Goal: Task Accomplishment & Management: Complete application form

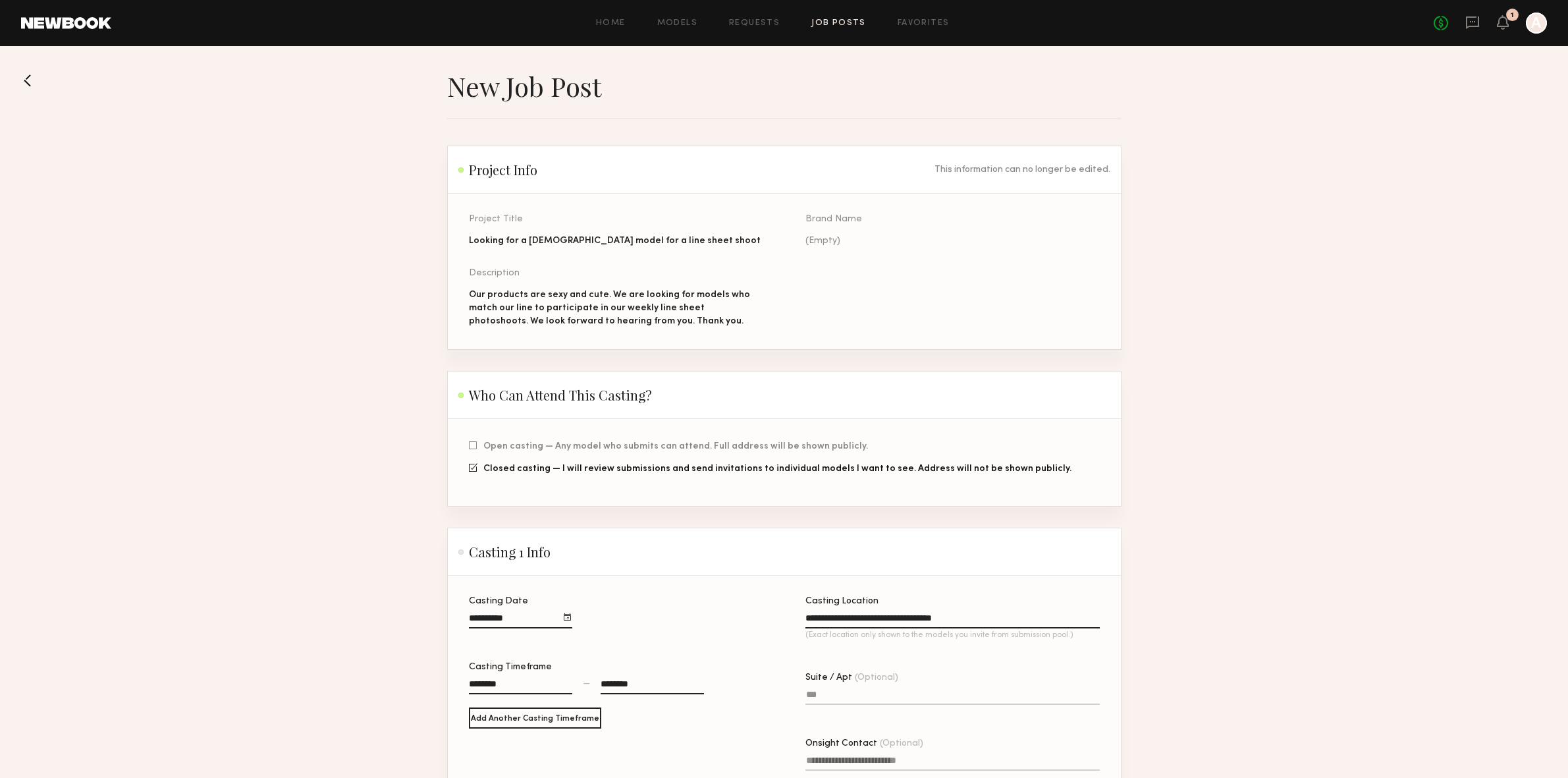
scroll to position [1107, 0]
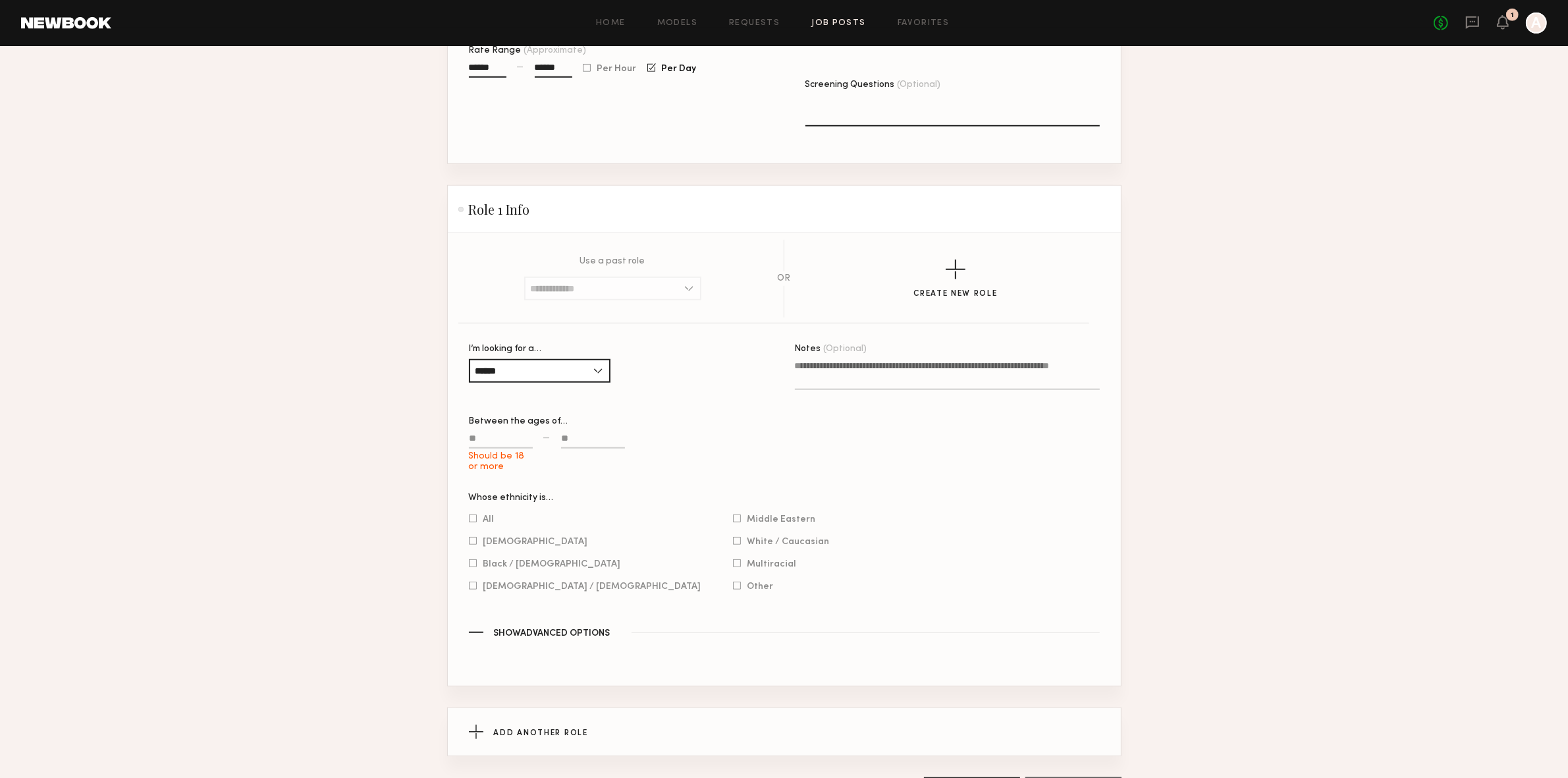
click at [493, 449] on input "Should be 18 or more" at bounding box center [500, 440] width 64 height 15
click at [550, 383] on input "******" at bounding box center [539, 371] width 141 height 23
click at [626, 300] on input at bounding box center [613, 288] width 177 height 23
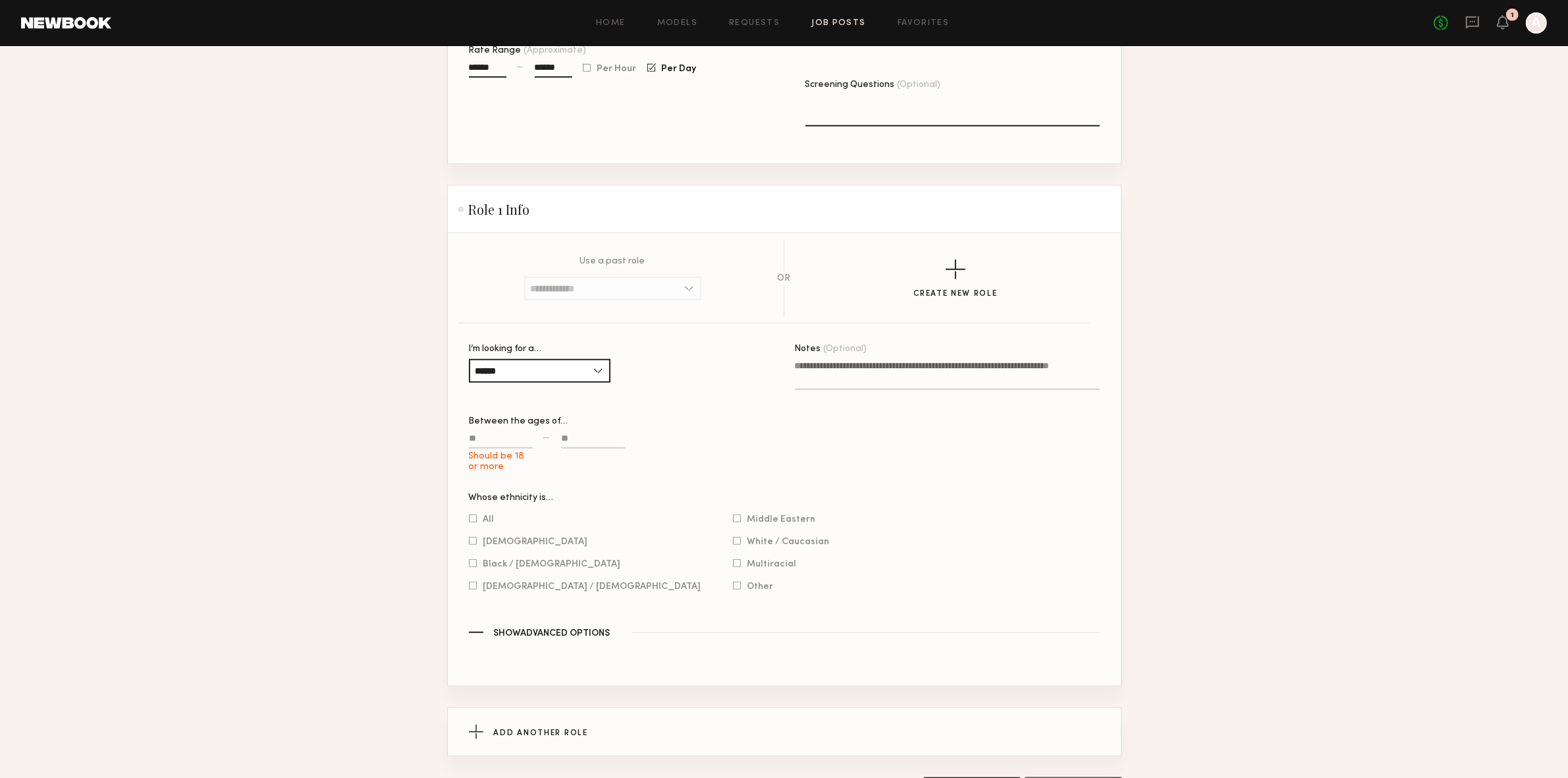
click at [833, 390] on textarea "Notes (Optional)" at bounding box center [947, 375] width 305 height 31
click at [507, 449] on input "Should be 18 or more" at bounding box center [500, 440] width 64 height 15
type input "**"
click at [575, 449] on input at bounding box center [593, 440] width 64 height 15
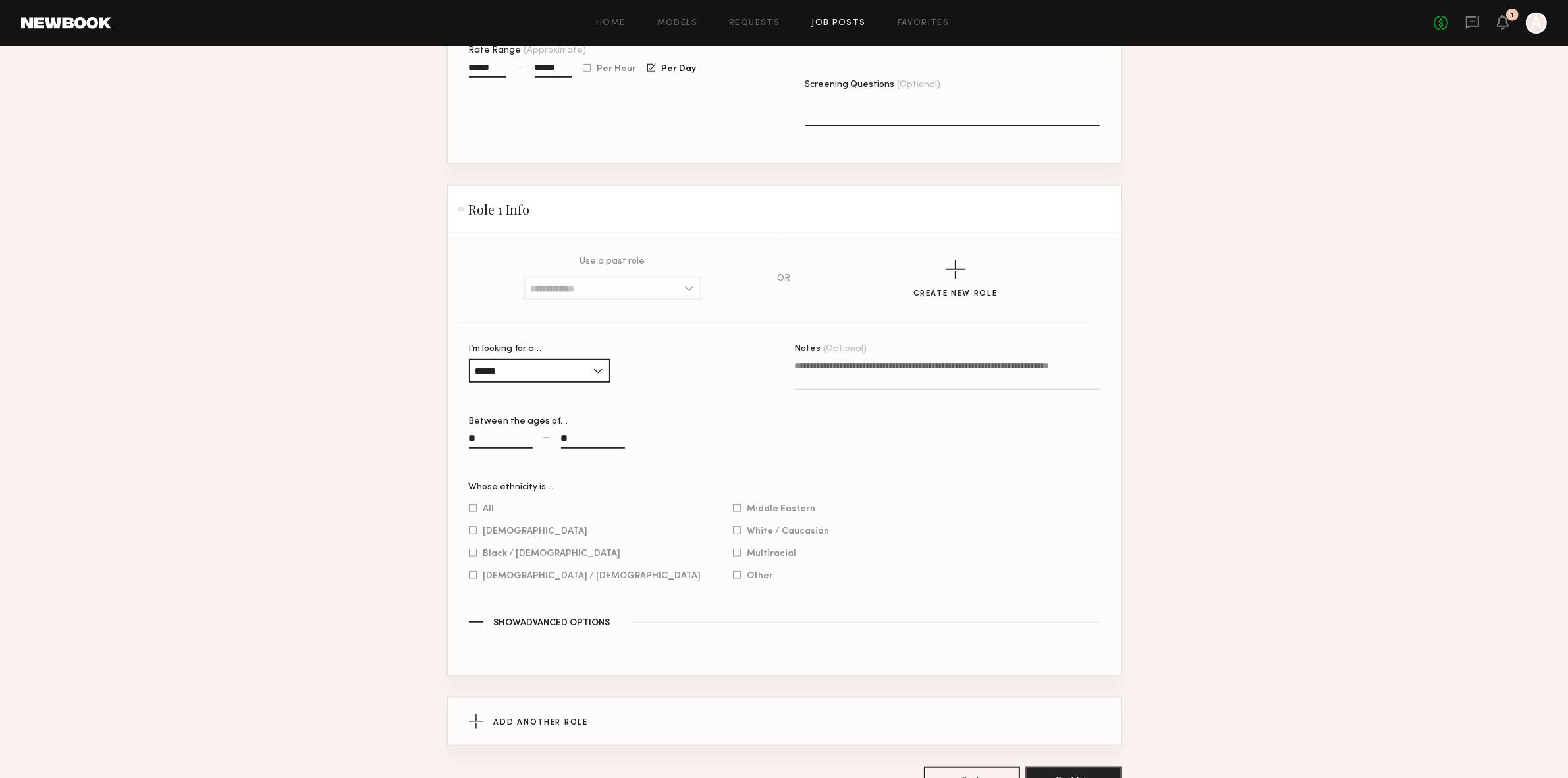
type input "**"
click at [666, 459] on div "** — **" at bounding box center [620, 446] width 305 height 31
click at [747, 534] on span "White / Caucasian" at bounding box center [789, 530] width 82 height 6
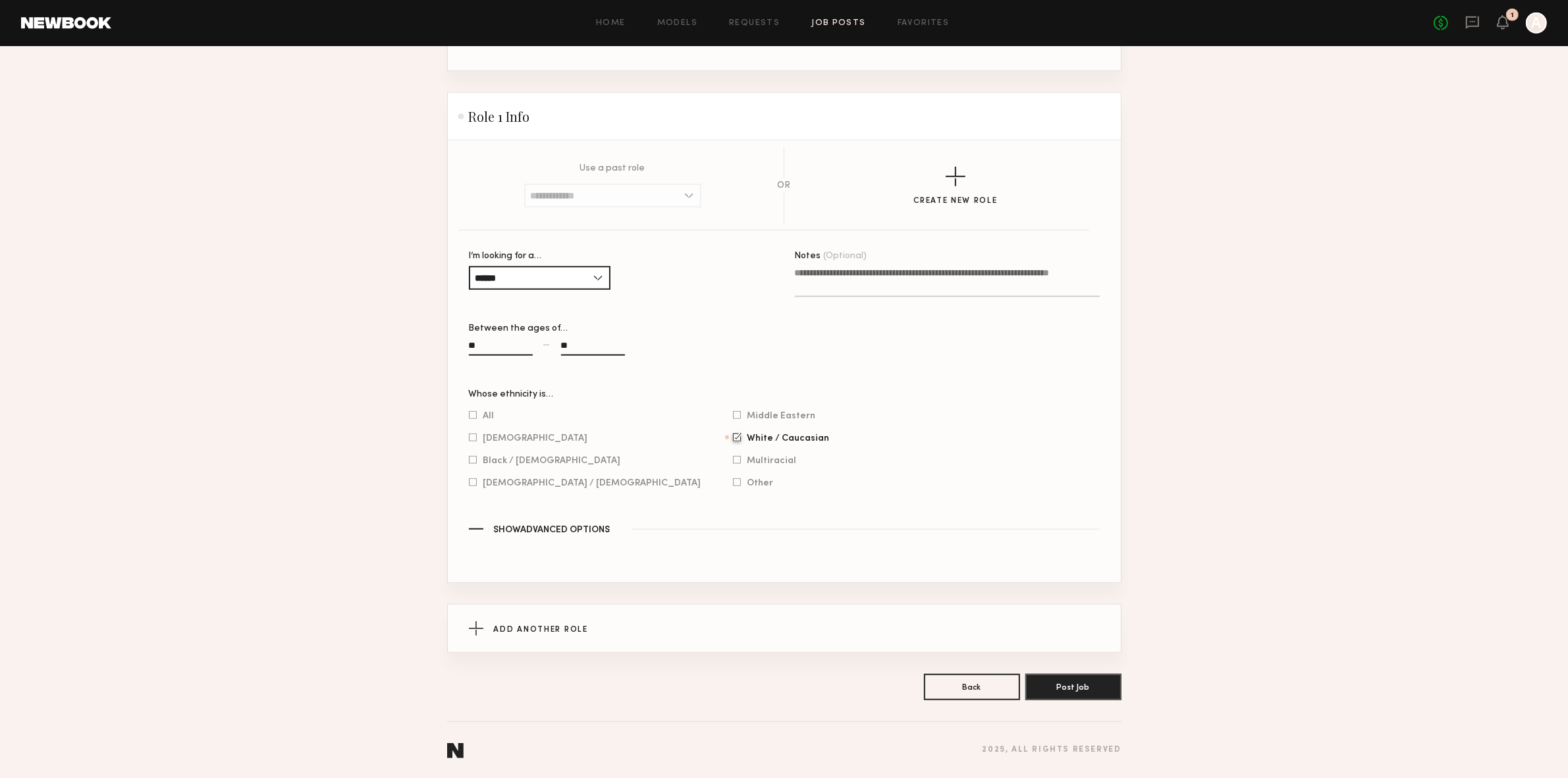
scroll to position [1233, 0]
click at [1081, 693] on button "Post Job" at bounding box center [1073, 686] width 96 height 26
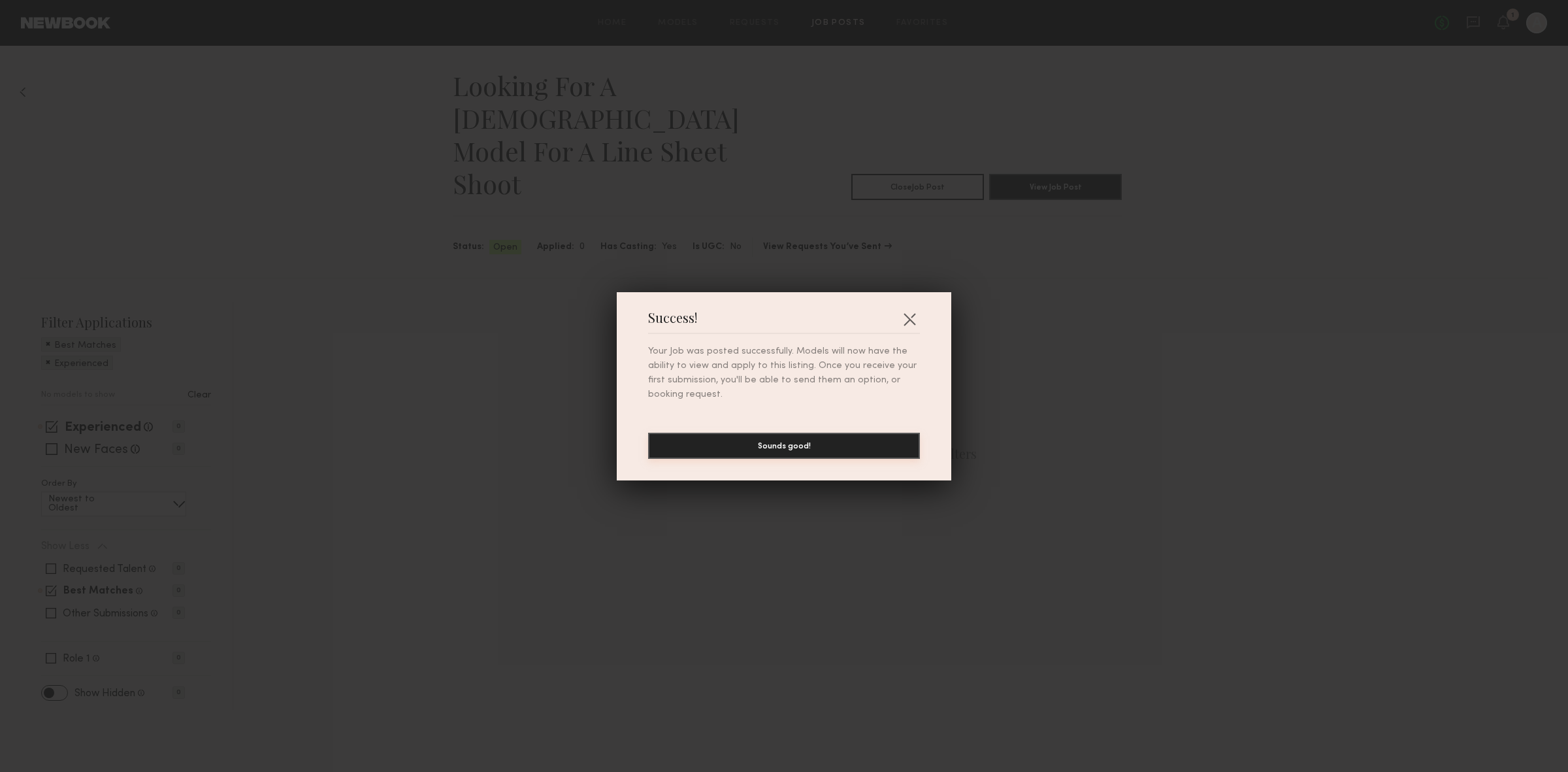
click at [788, 449] on button "Sounds good!" at bounding box center [784, 445] width 272 height 26
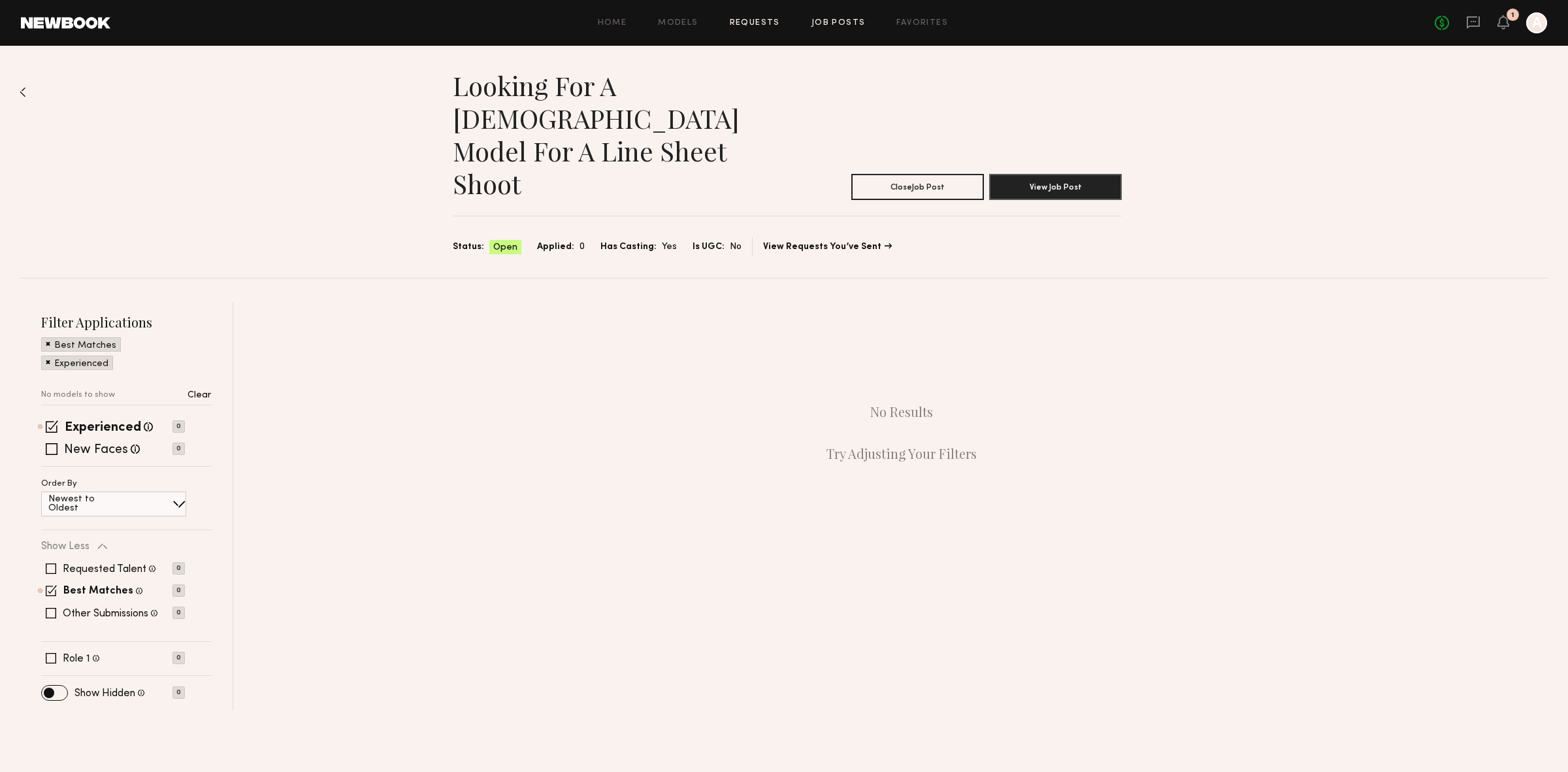
click at [747, 19] on link "Requests" at bounding box center [754, 23] width 50 height 8
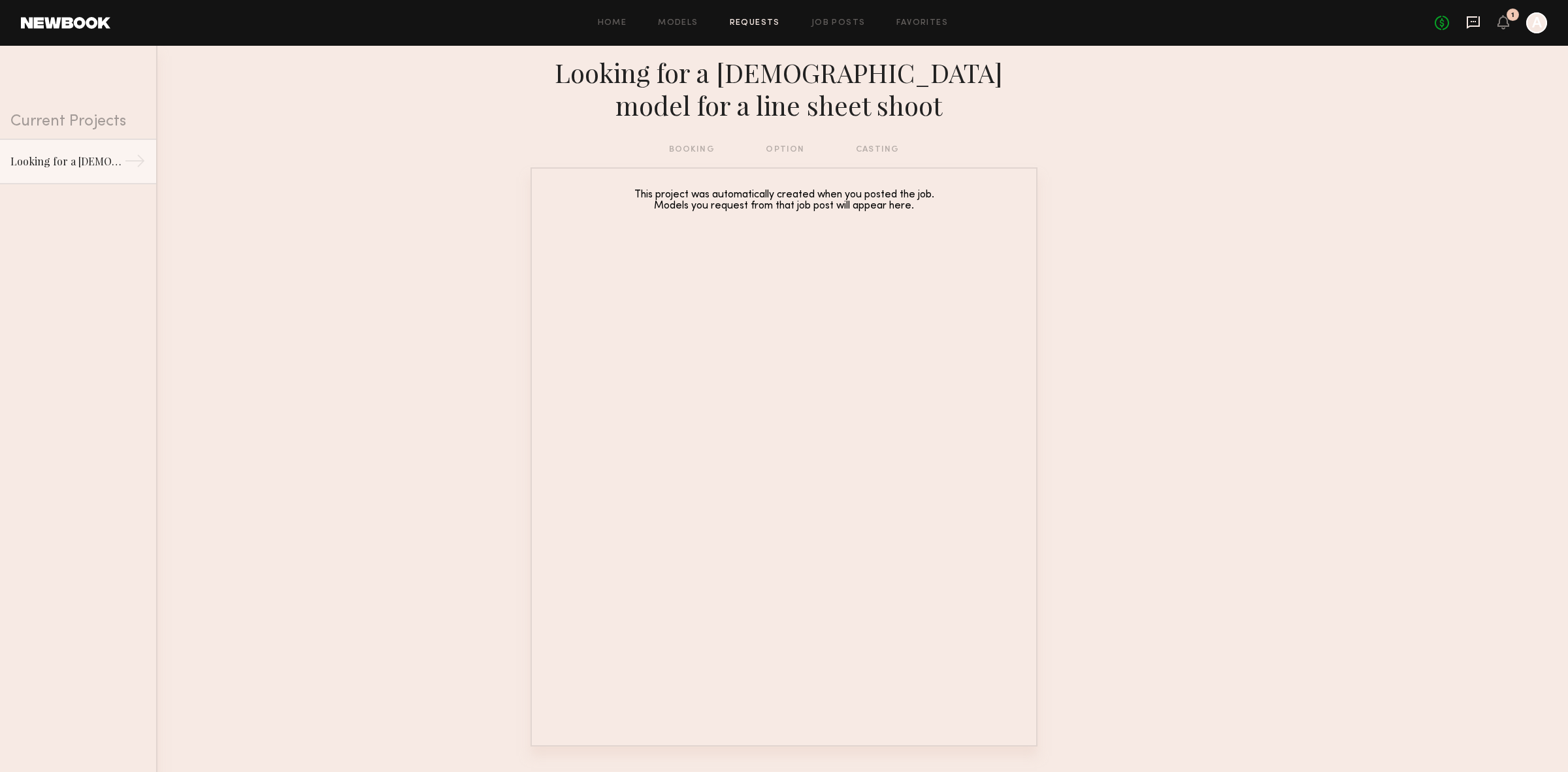
click at [1472, 21] on icon at bounding box center [1473, 22] width 5 height 1
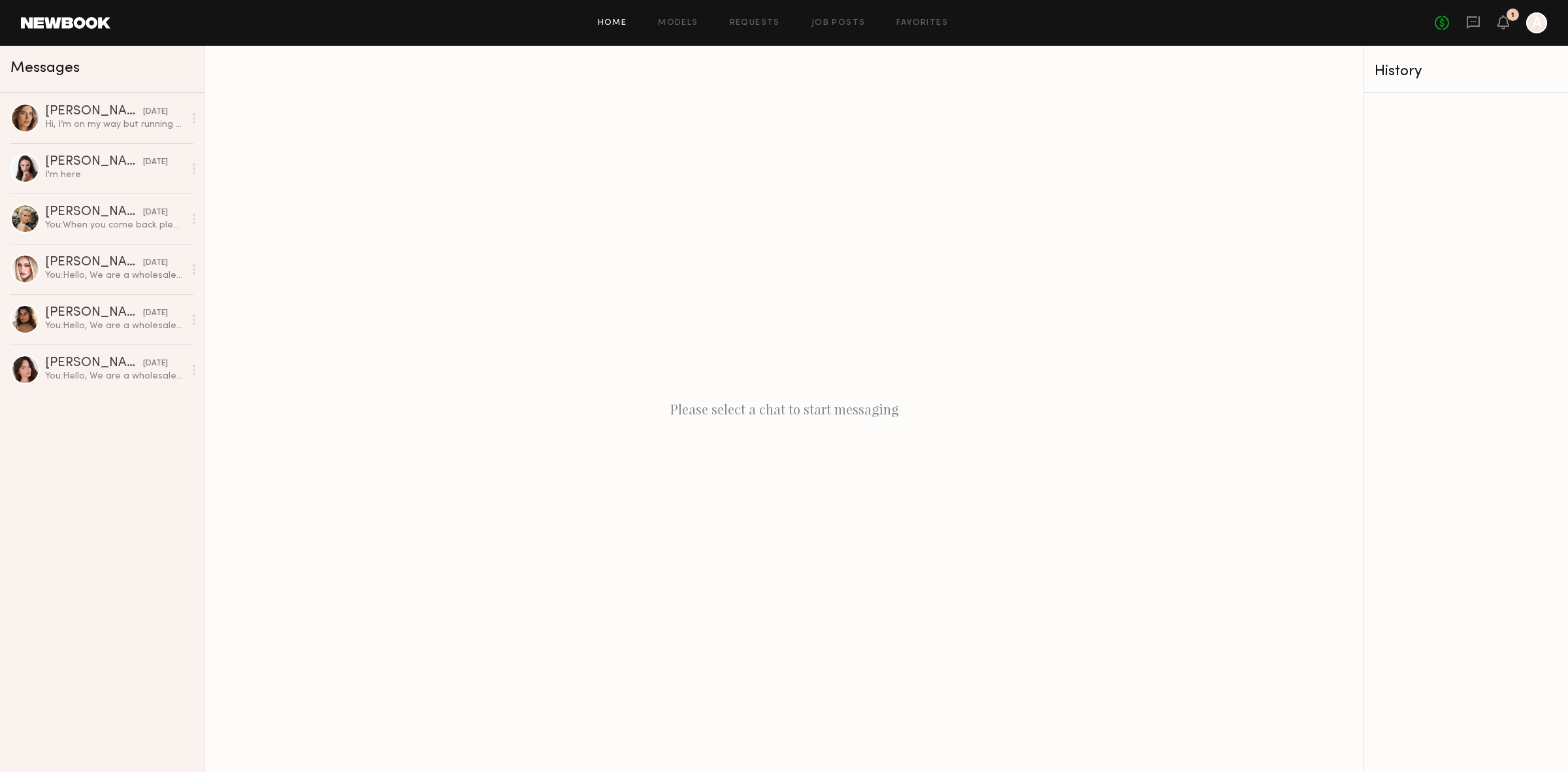
click at [613, 20] on link "Home" at bounding box center [613, 23] width 30 height 8
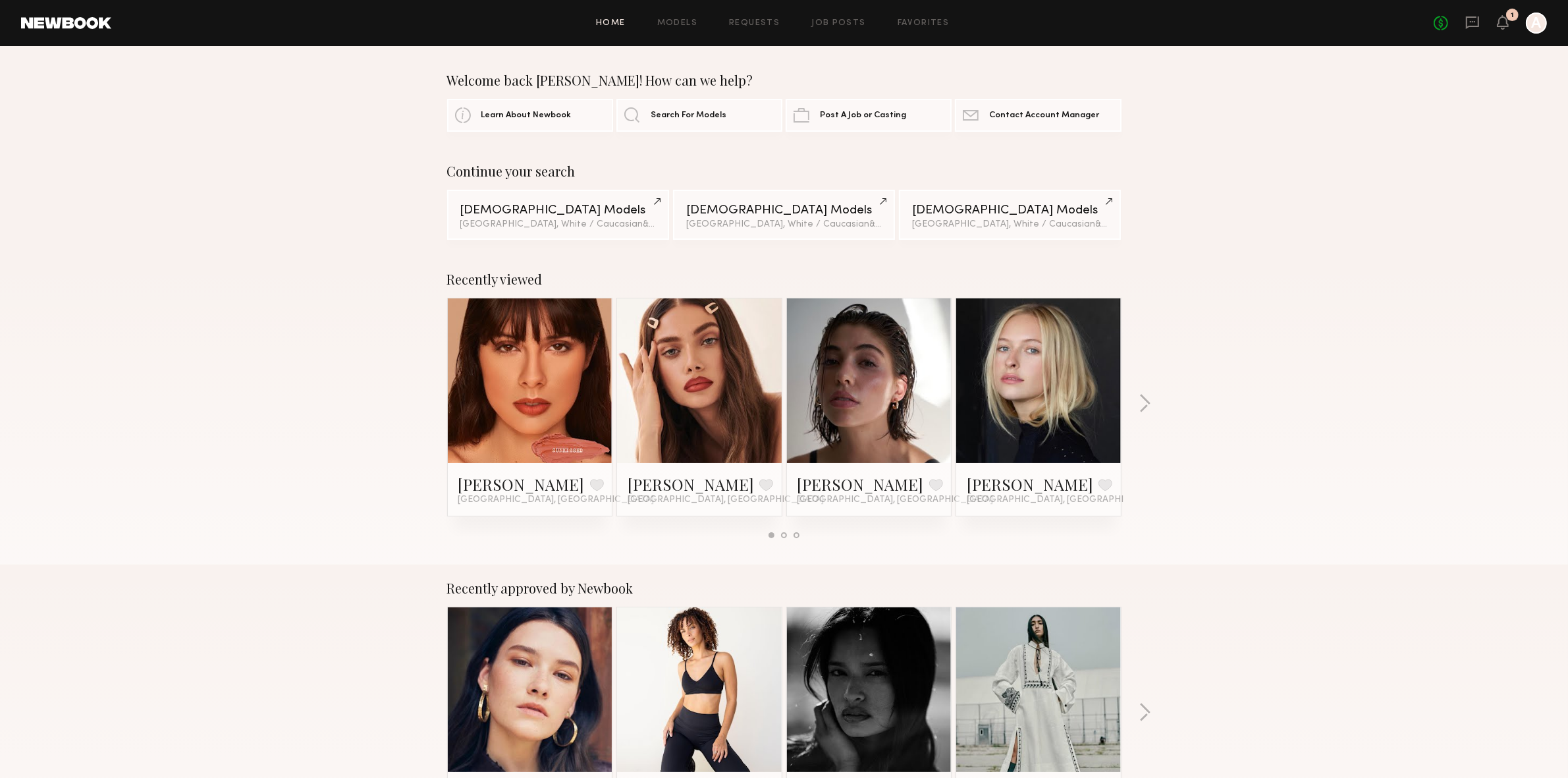
click at [82, 23] on link at bounding box center [66, 23] width 90 height 12
click at [65, 25] on link at bounding box center [66, 23] width 90 height 12
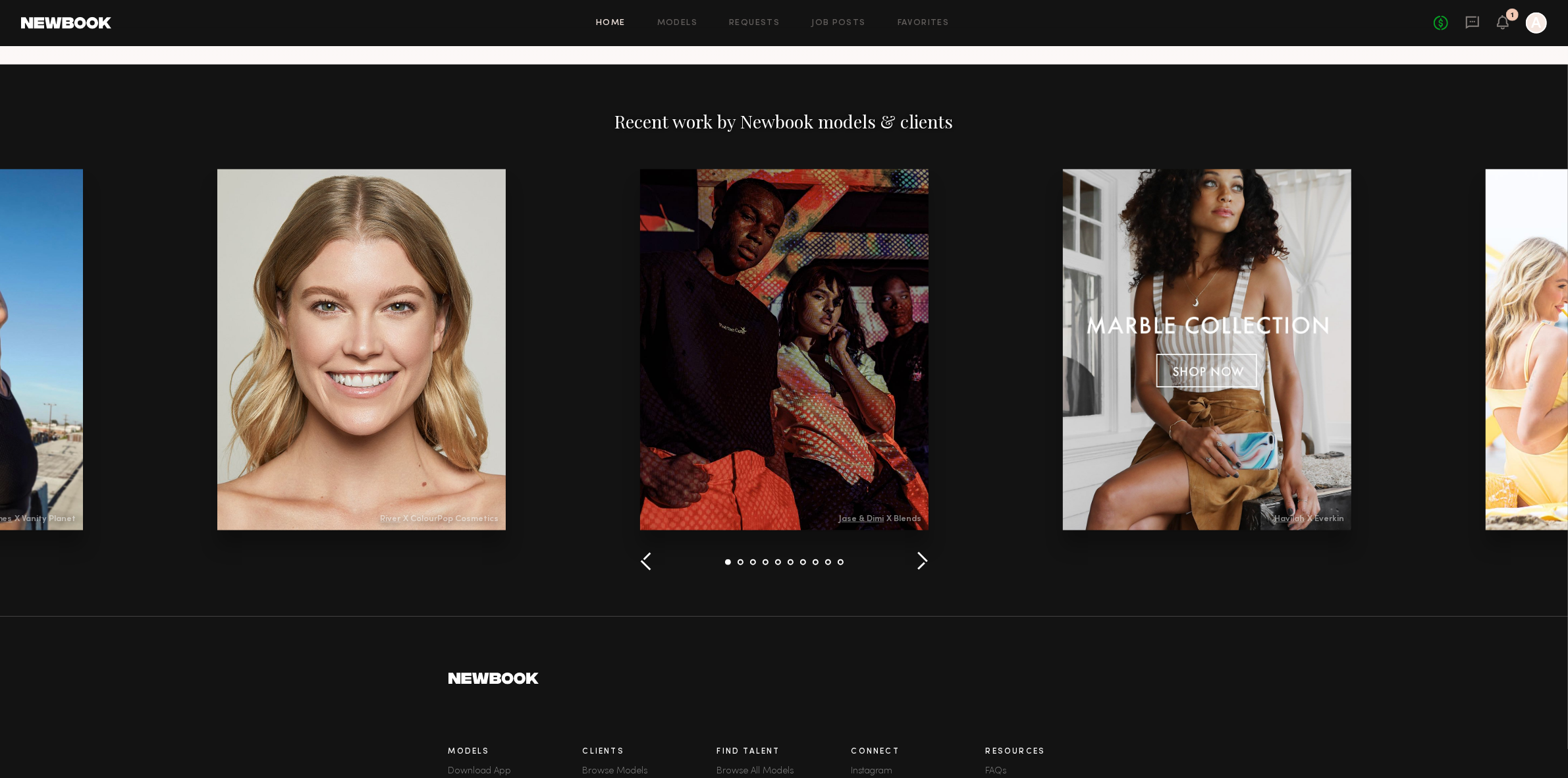
scroll to position [1637, 0]
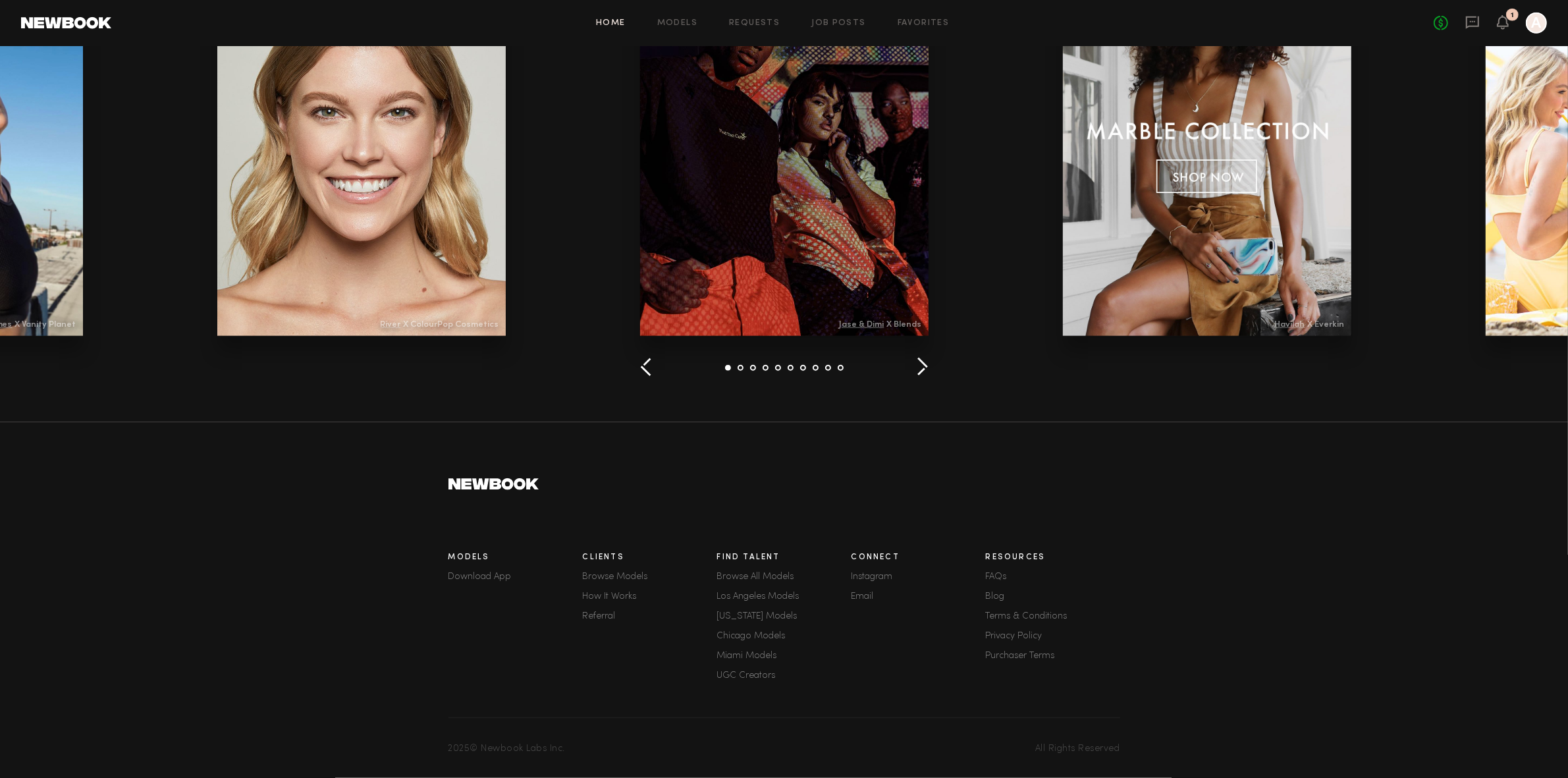
click at [1022, 632] on link "Privacy Policy" at bounding box center [1053, 636] width 134 height 9
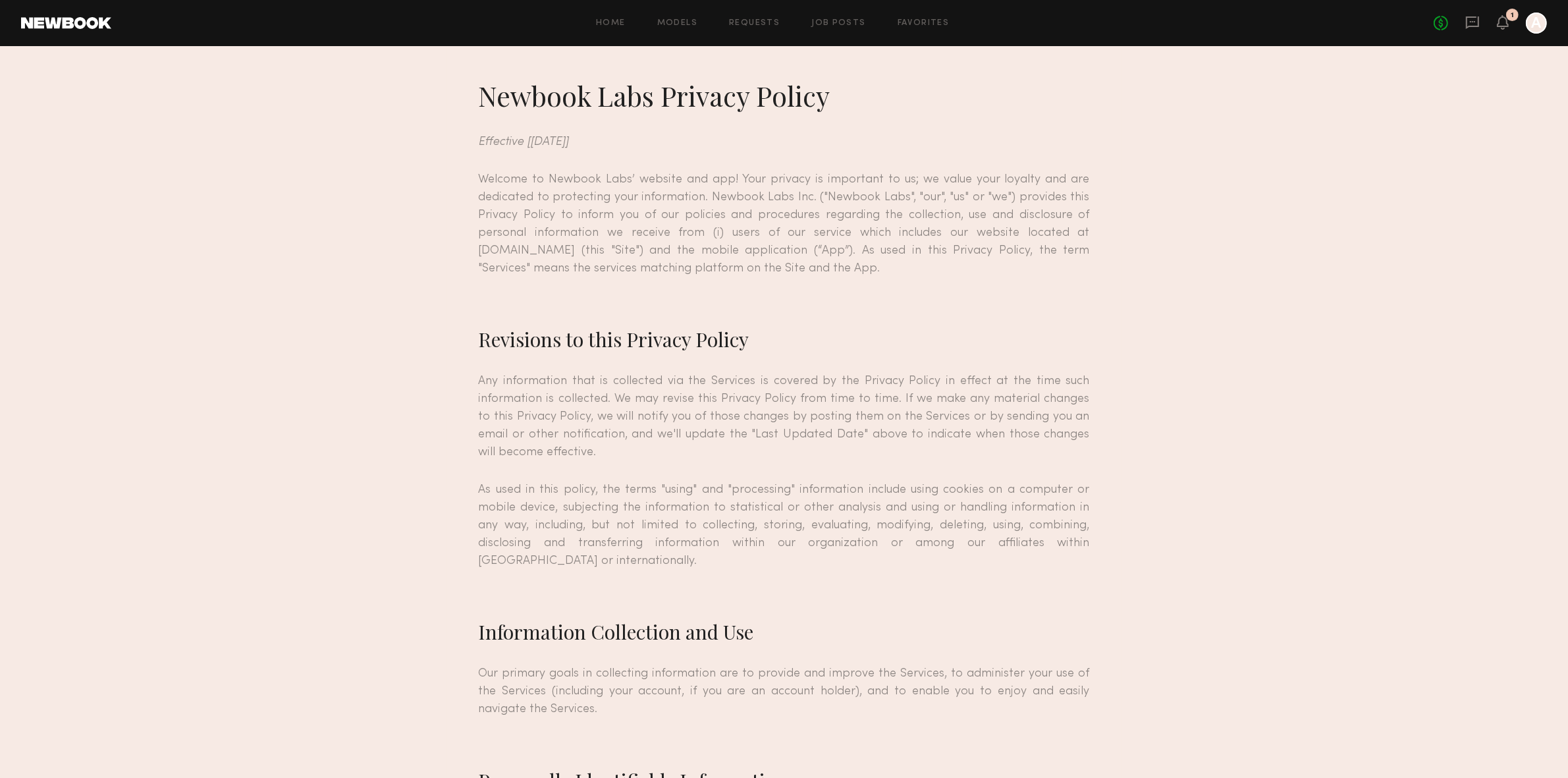
scroll to position [3432, 0]
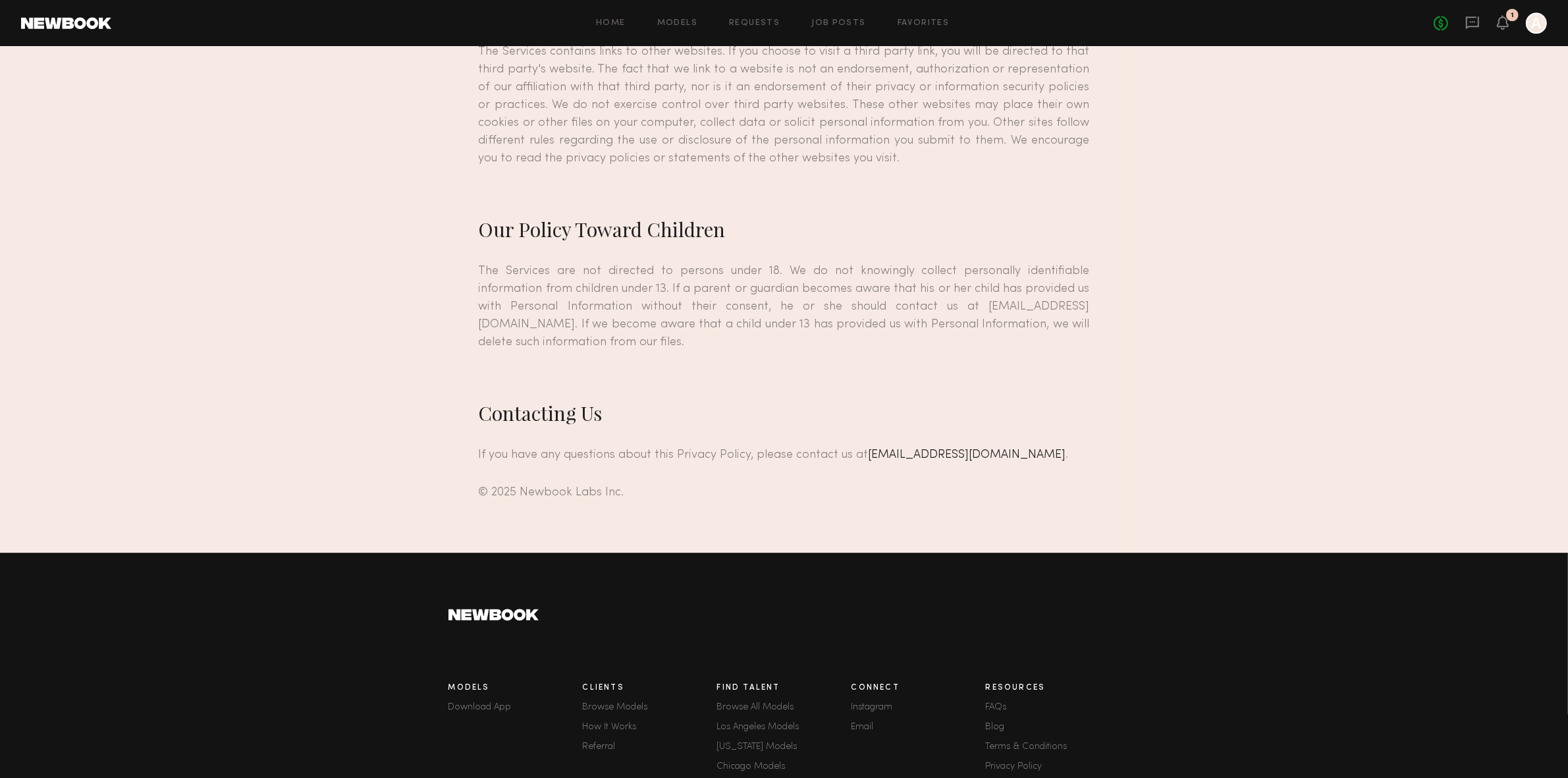
drag, startPoint x: 650, startPoint y: 373, endPoint x: 645, endPoint y: 363, distance: 11.2
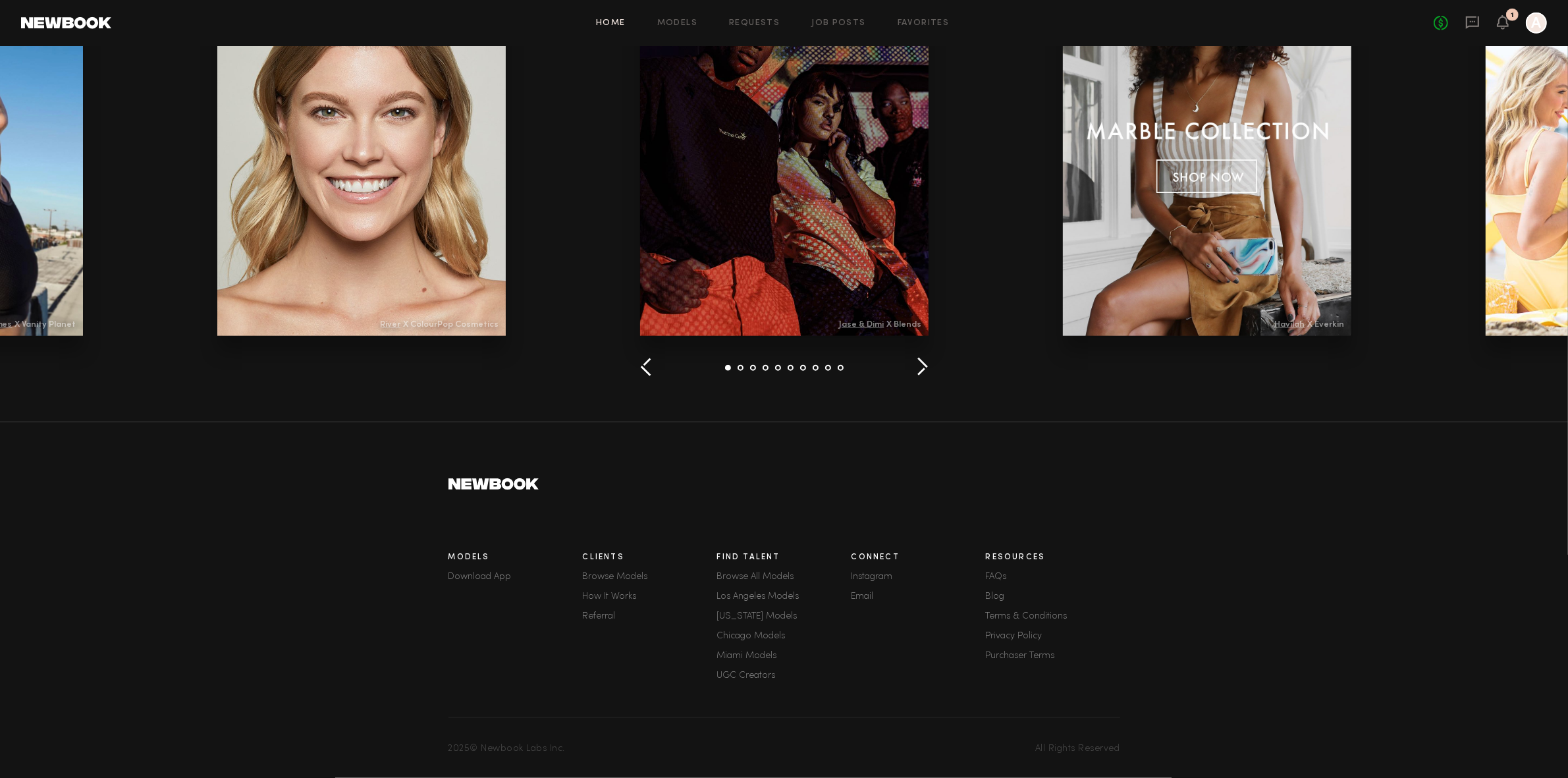
scroll to position [1637, 0]
drag, startPoint x: 1029, startPoint y: 630, endPoint x: 1011, endPoint y: 603, distance: 32.4
click at [1011, 612] on link "Terms & Conditions" at bounding box center [1053, 616] width 134 height 9
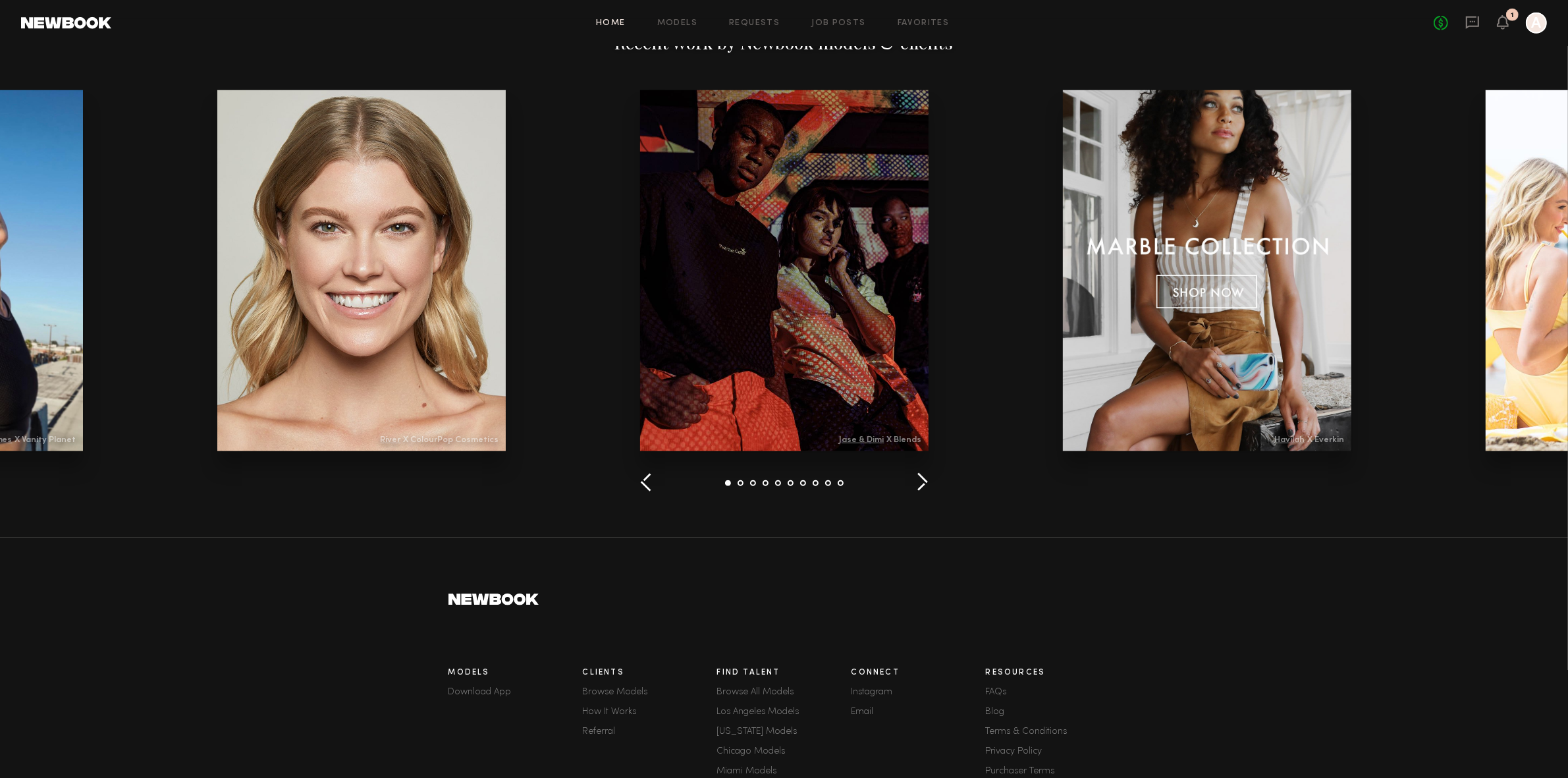
scroll to position [1637, 0]
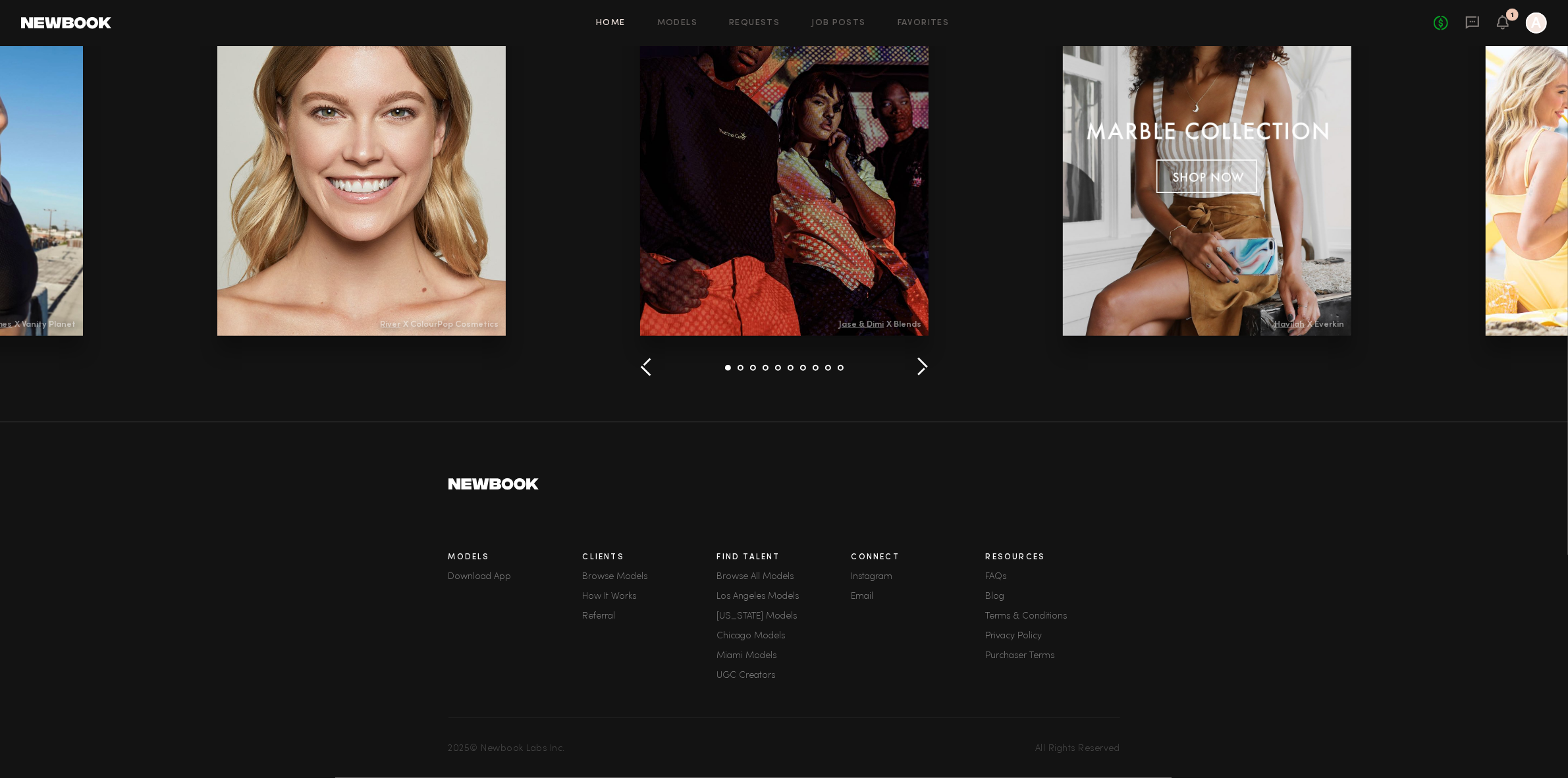
click at [1013, 632] on link "Privacy Policy" at bounding box center [1053, 636] width 134 height 9
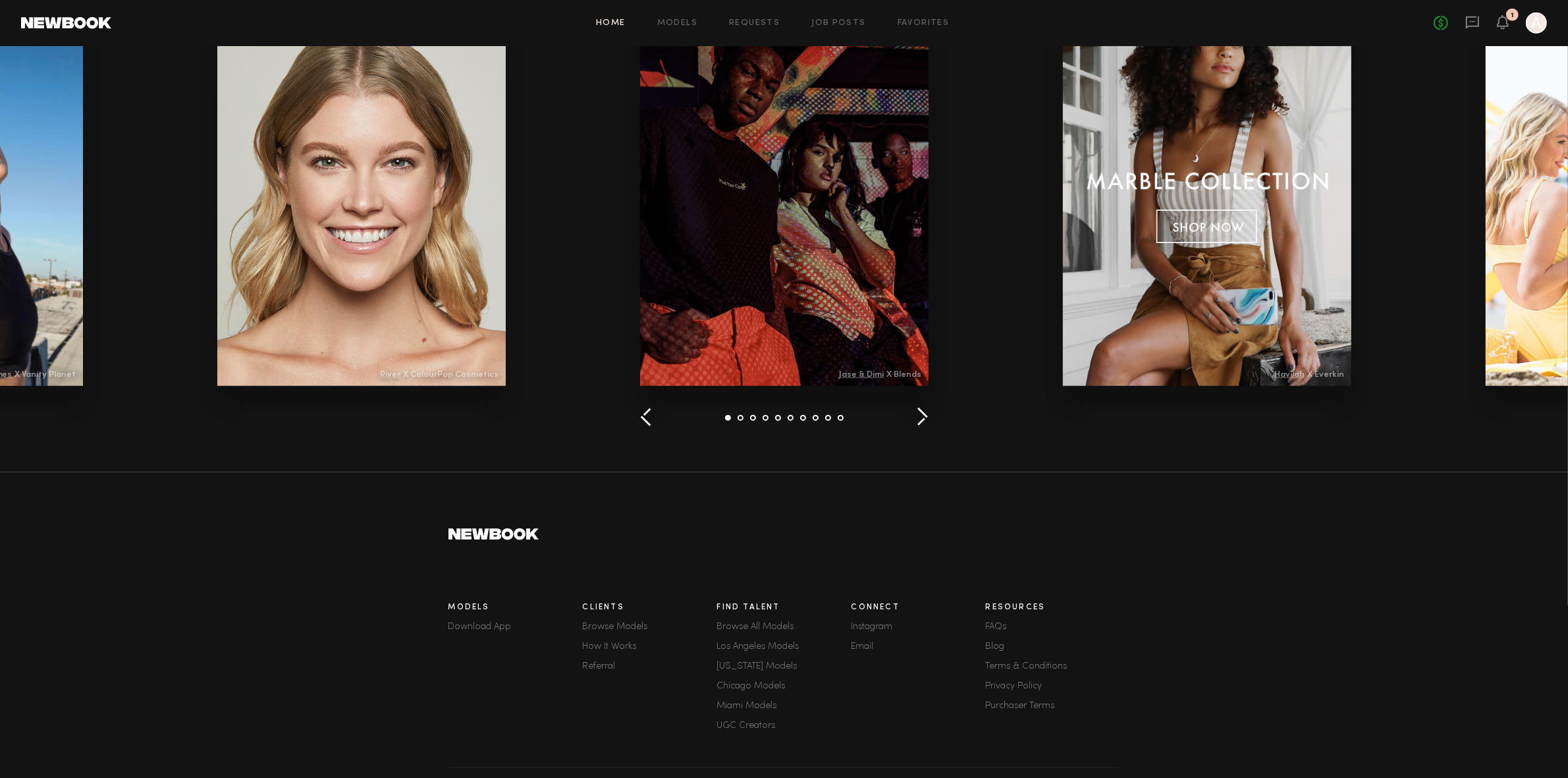
scroll to position [1637, 0]
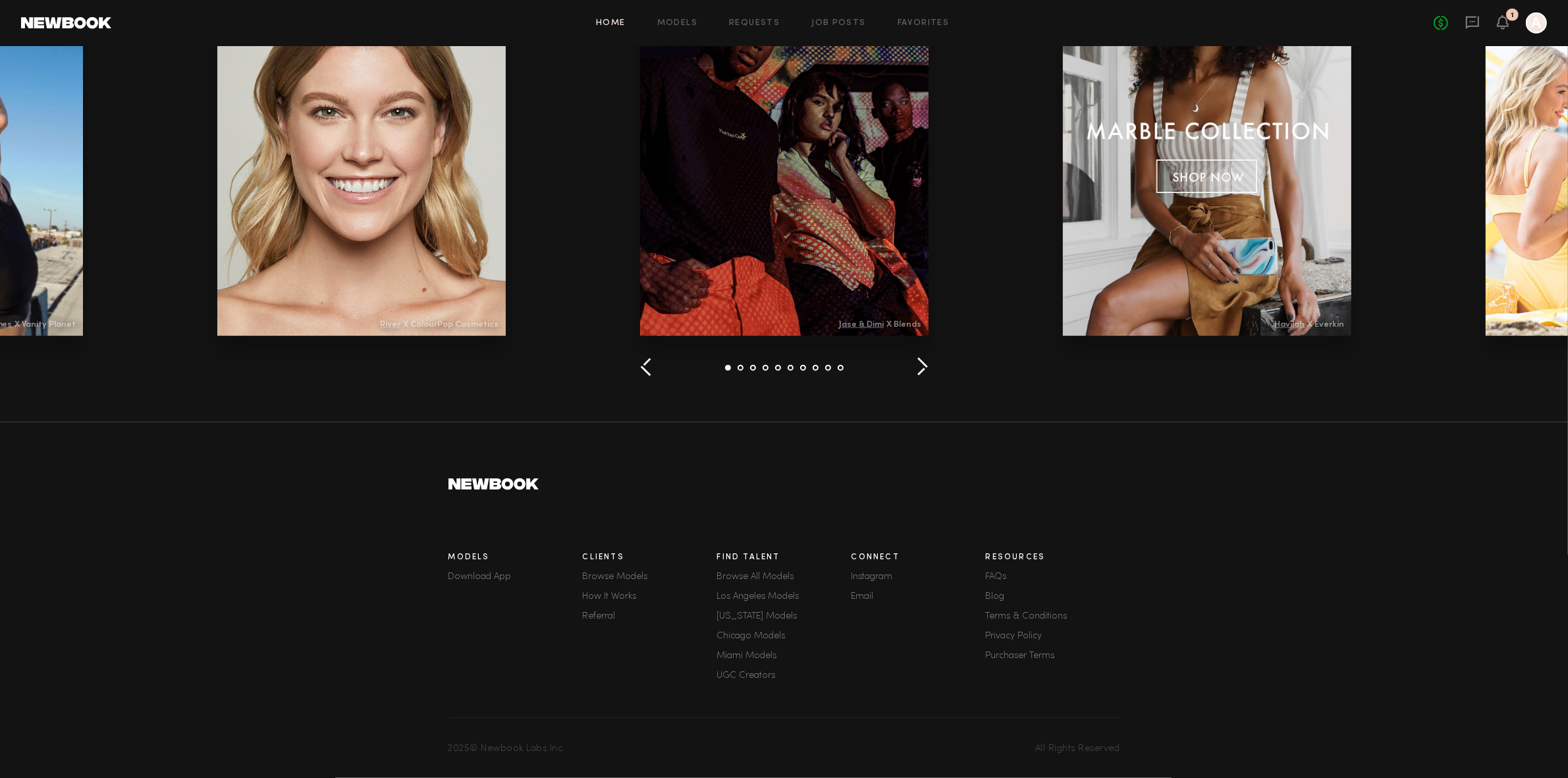
click at [993, 652] on link "Purchaser Terms" at bounding box center [1053, 655] width 134 height 9
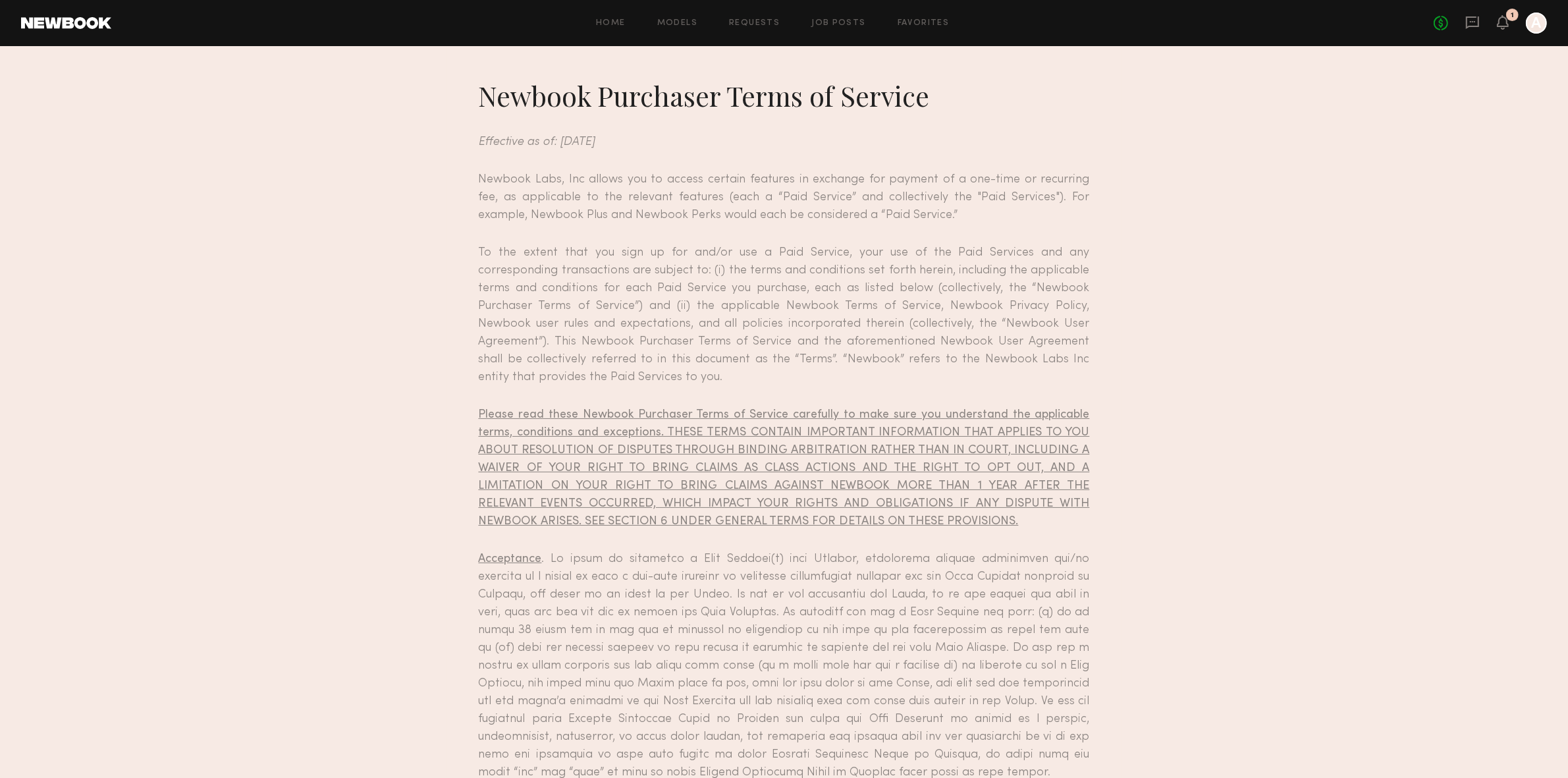
drag, startPoint x: 1123, startPoint y: 579, endPoint x: 1112, endPoint y: 579, distance: 11.0
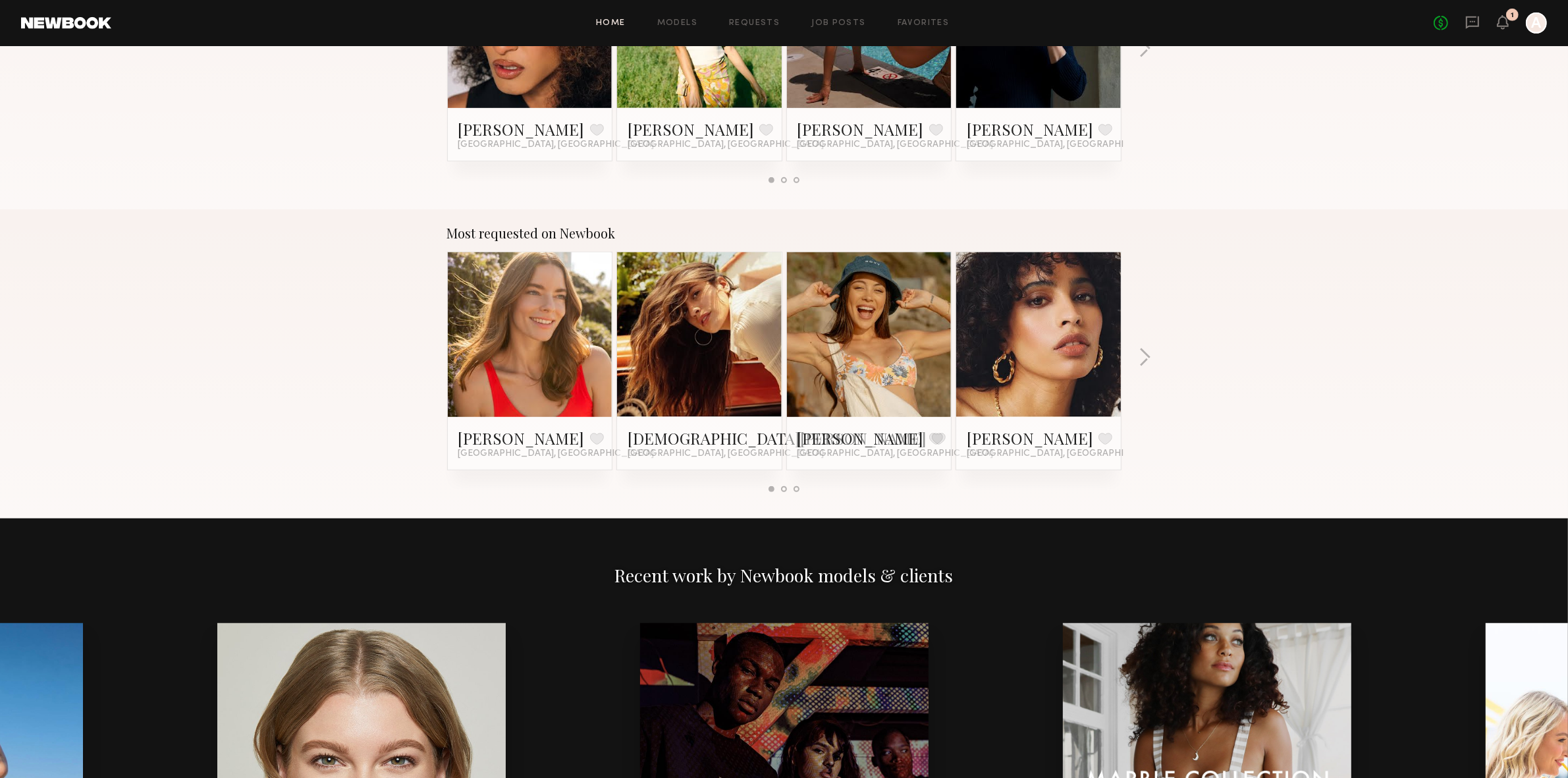
scroll to position [1637, 0]
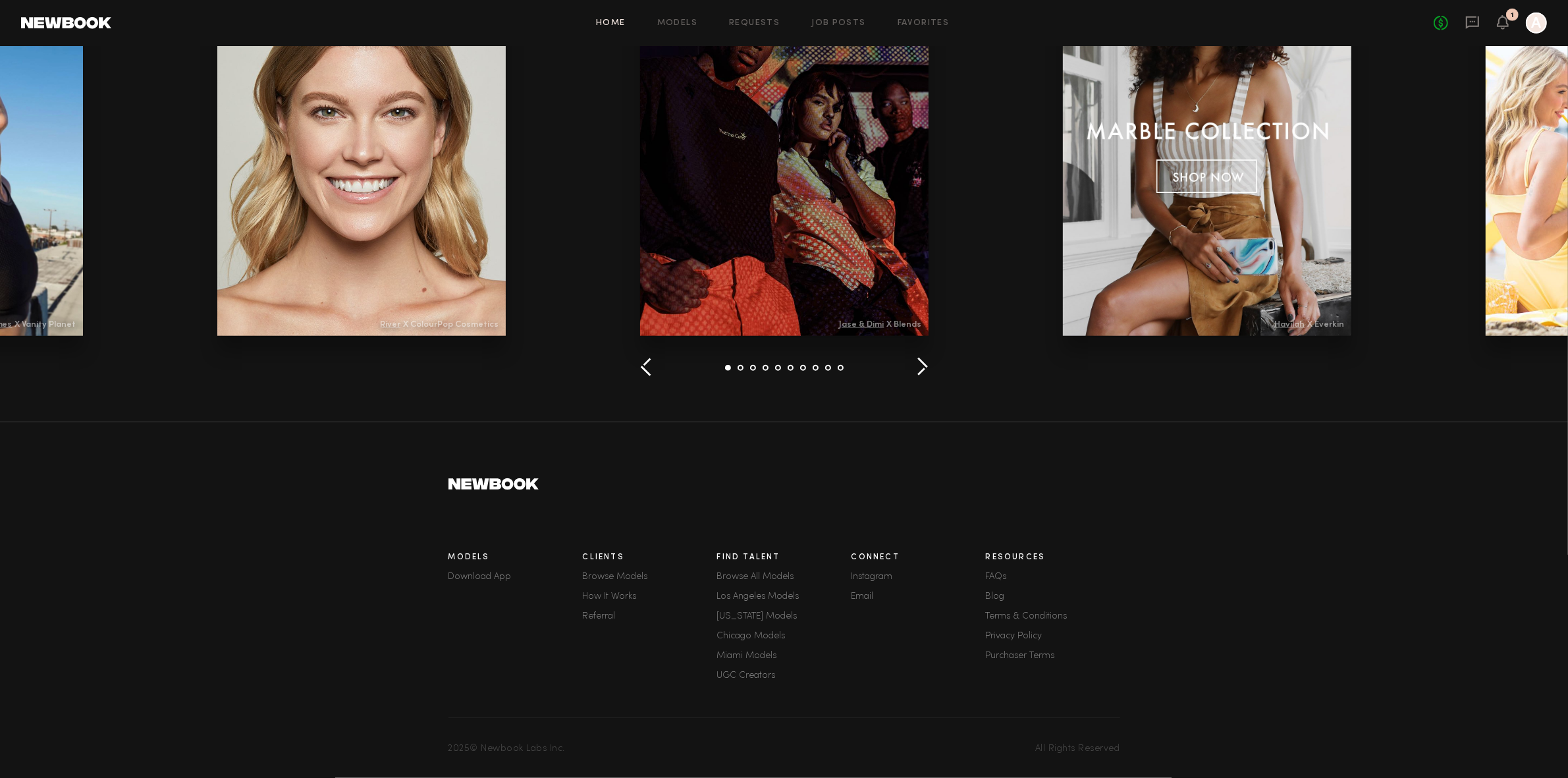
click at [606, 592] on link "How It Works" at bounding box center [649, 596] width 134 height 9
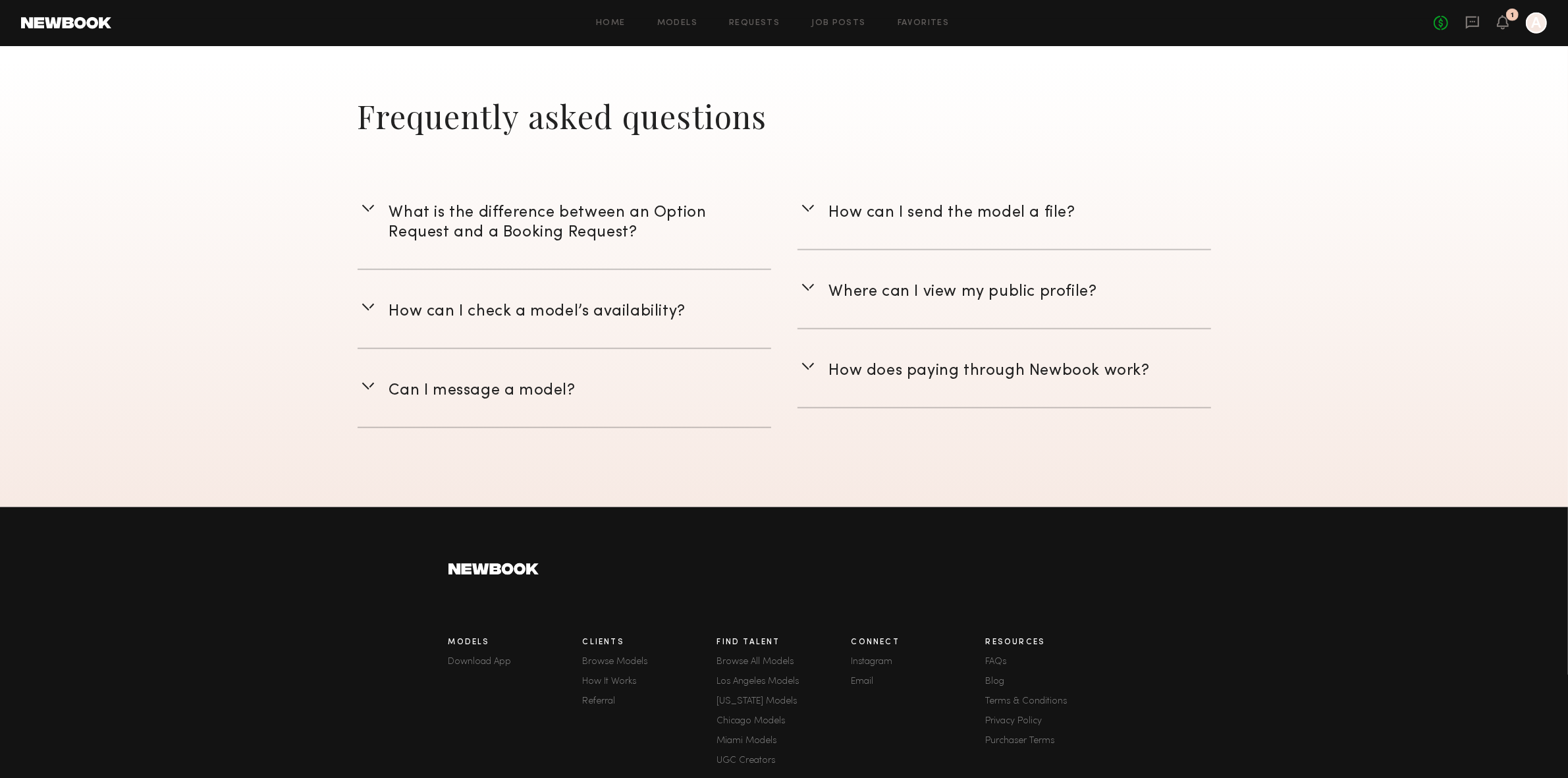
scroll to position [1755, 0]
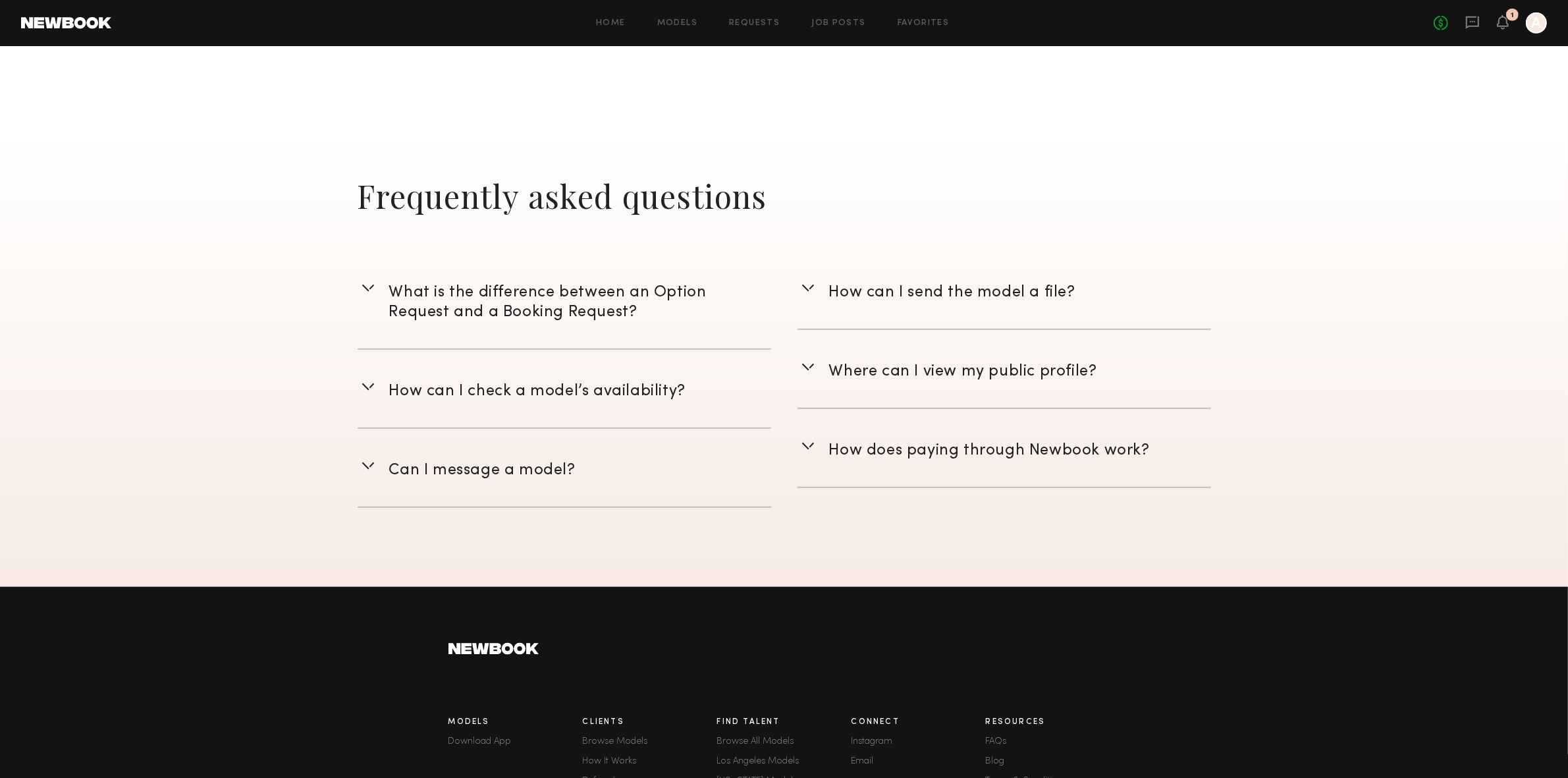
click at [903, 446] on span "How does paying through Newbook work?" at bounding box center [989, 450] width 321 height 14
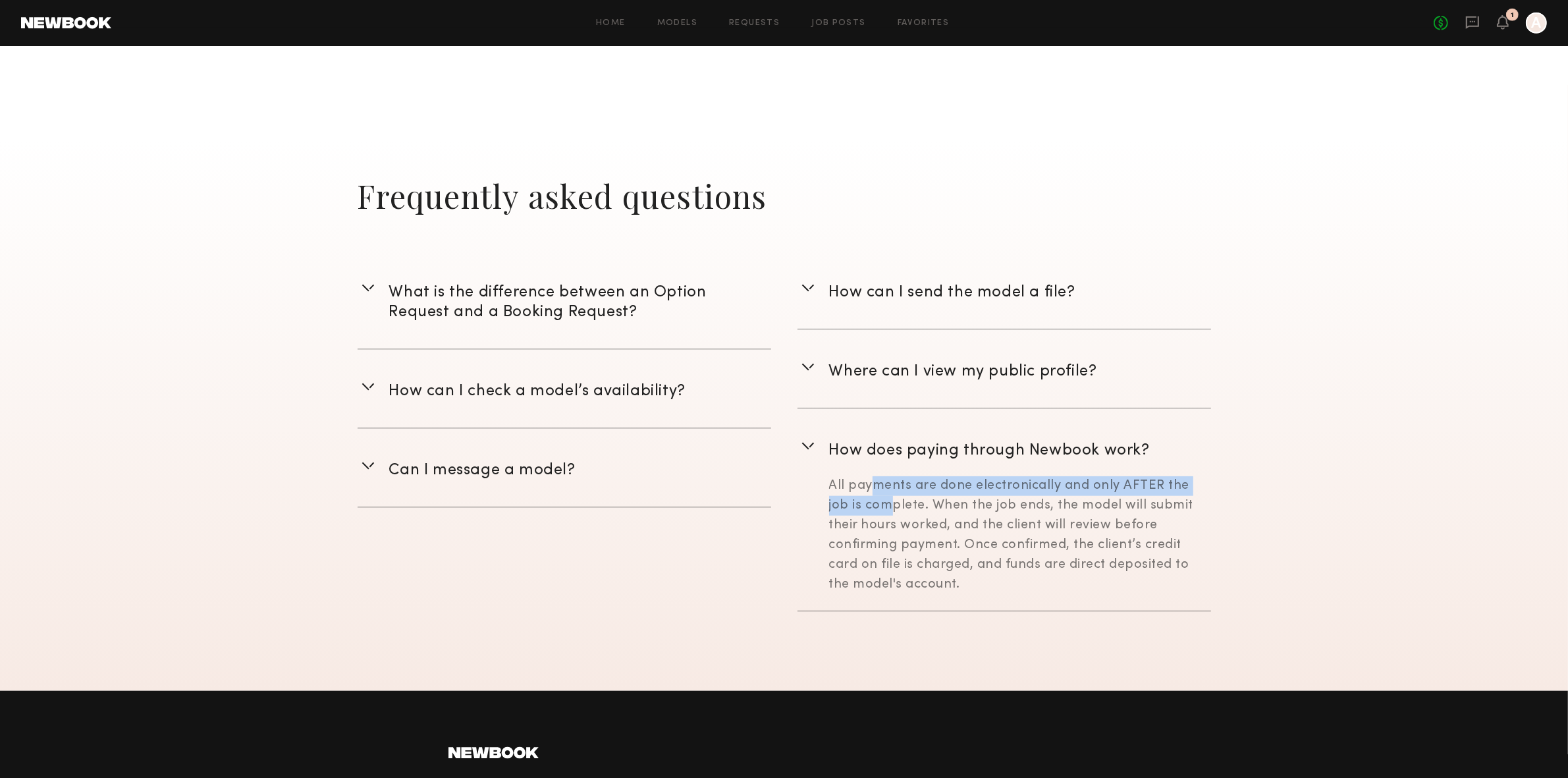
drag, startPoint x: 830, startPoint y: 488, endPoint x: 1204, endPoint y: 493, distance: 374.0
click at [1204, 493] on div "All payments are done electronically and only AFTER the job is complete. When t…" at bounding box center [1020, 535] width 382 height 119
click at [930, 512] on div "All payments are done electronically and only AFTER the job is complete. When t…" at bounding box center [1020, 535] width 382 height 119
drag, startPoint x: 953, startPoint y: 508, endPoint x: 1092, endPoint y: 505, distance: 139.0
click at [1091, 505] on div "All payments are done electronically and only AFTER the job is complete. When t…" at bounding box center [1020, 535] width 382 height 119
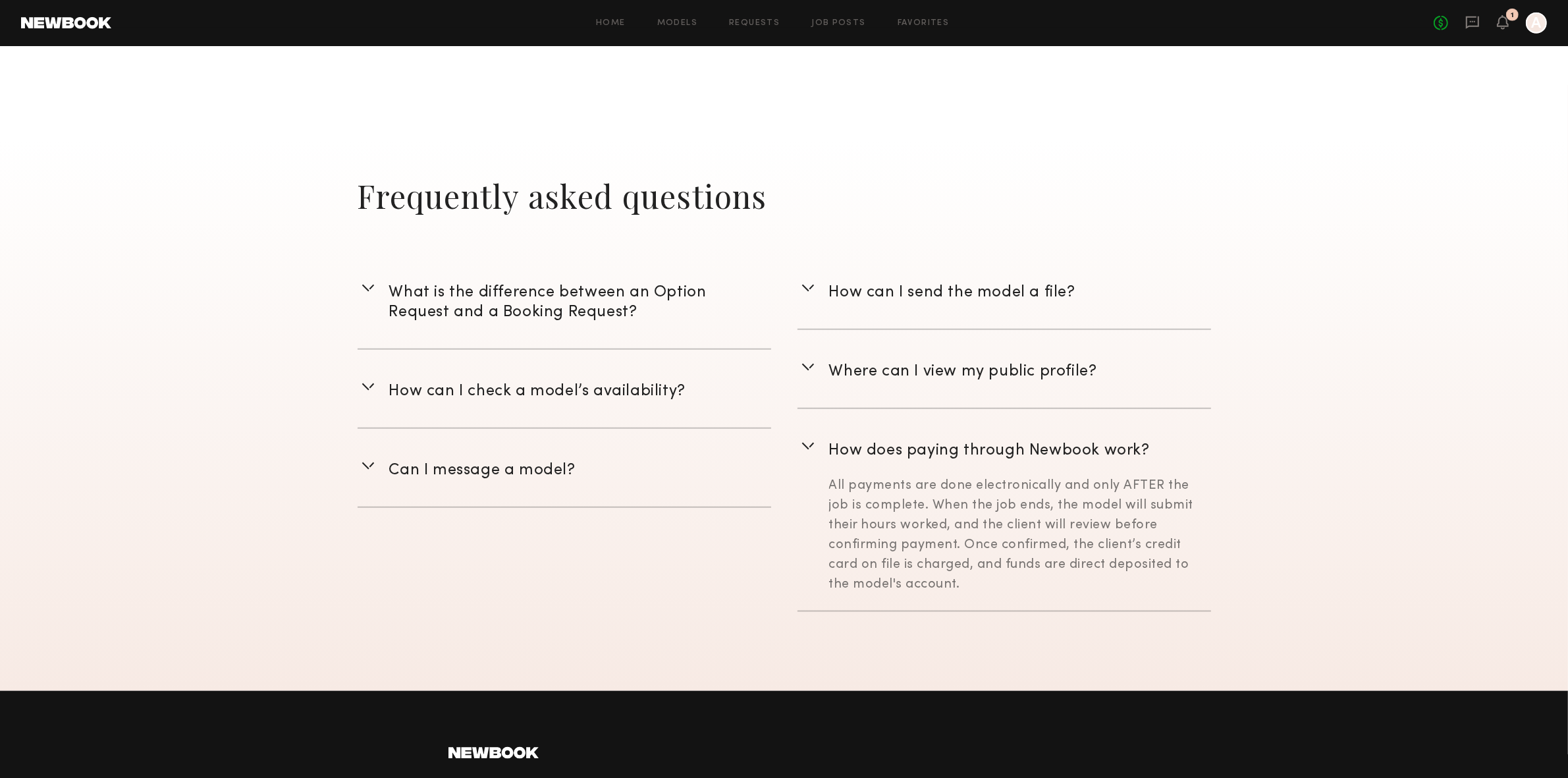
click at [1113, 508] on div "All payments are done electronically and only AFTER the job is complete. When t…" at bounding box center [1020, 535] width 382 height 119
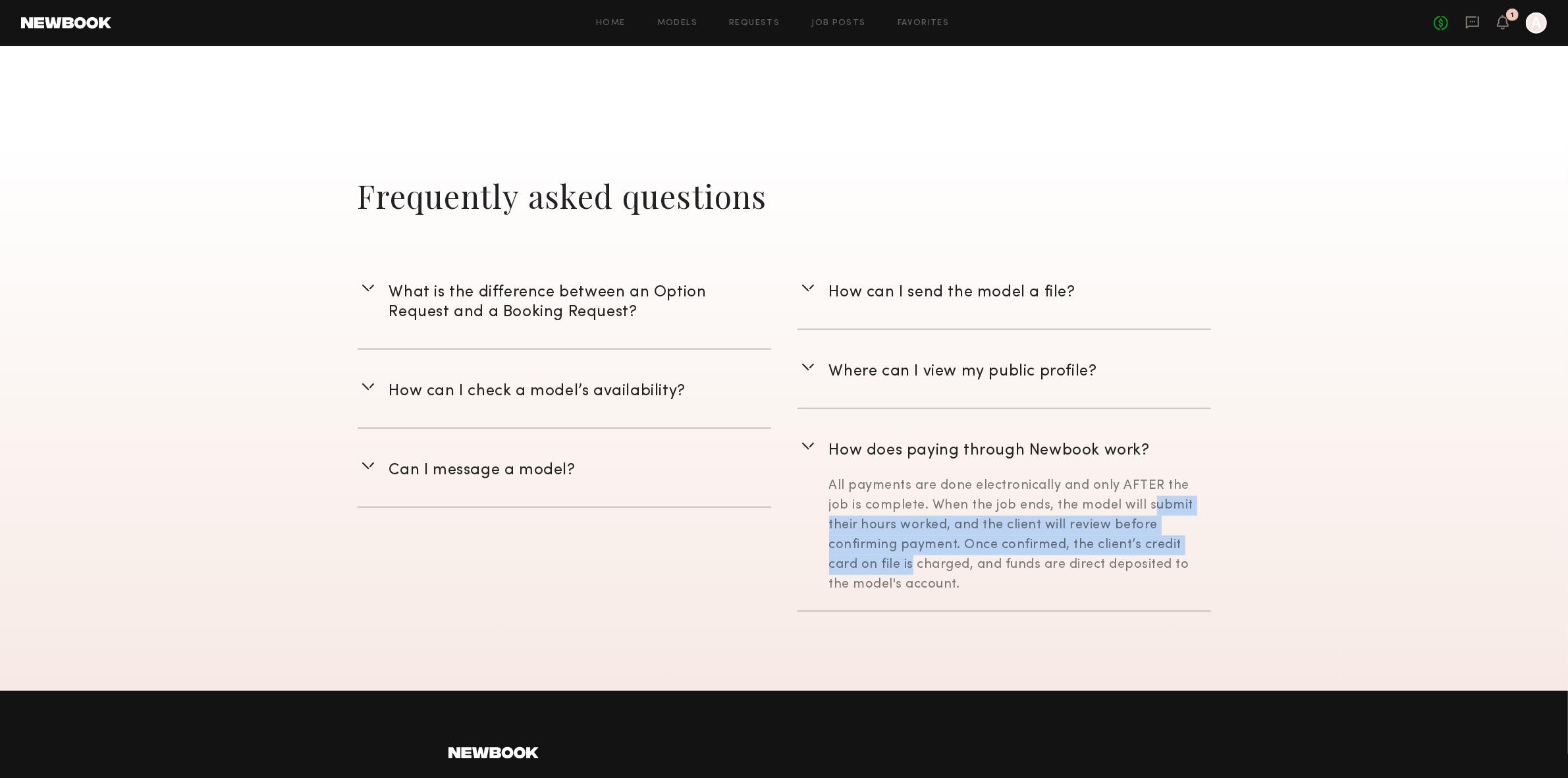
drag, startPoint x: 1093, startPoint y: 503, endPoint x: 1163, endPoint y: 535, distance: 77.0
click at [1163, 535] on div "All payments are done electronically and only AFTER the job is complete. When t…" at bounding box center [1020, 535] width 382 height 119
click at [861, 528] on div "All payments are done electronically and only AFTER the job is complete. When t…" at bounding box center [1020, 535] width 382 height 119
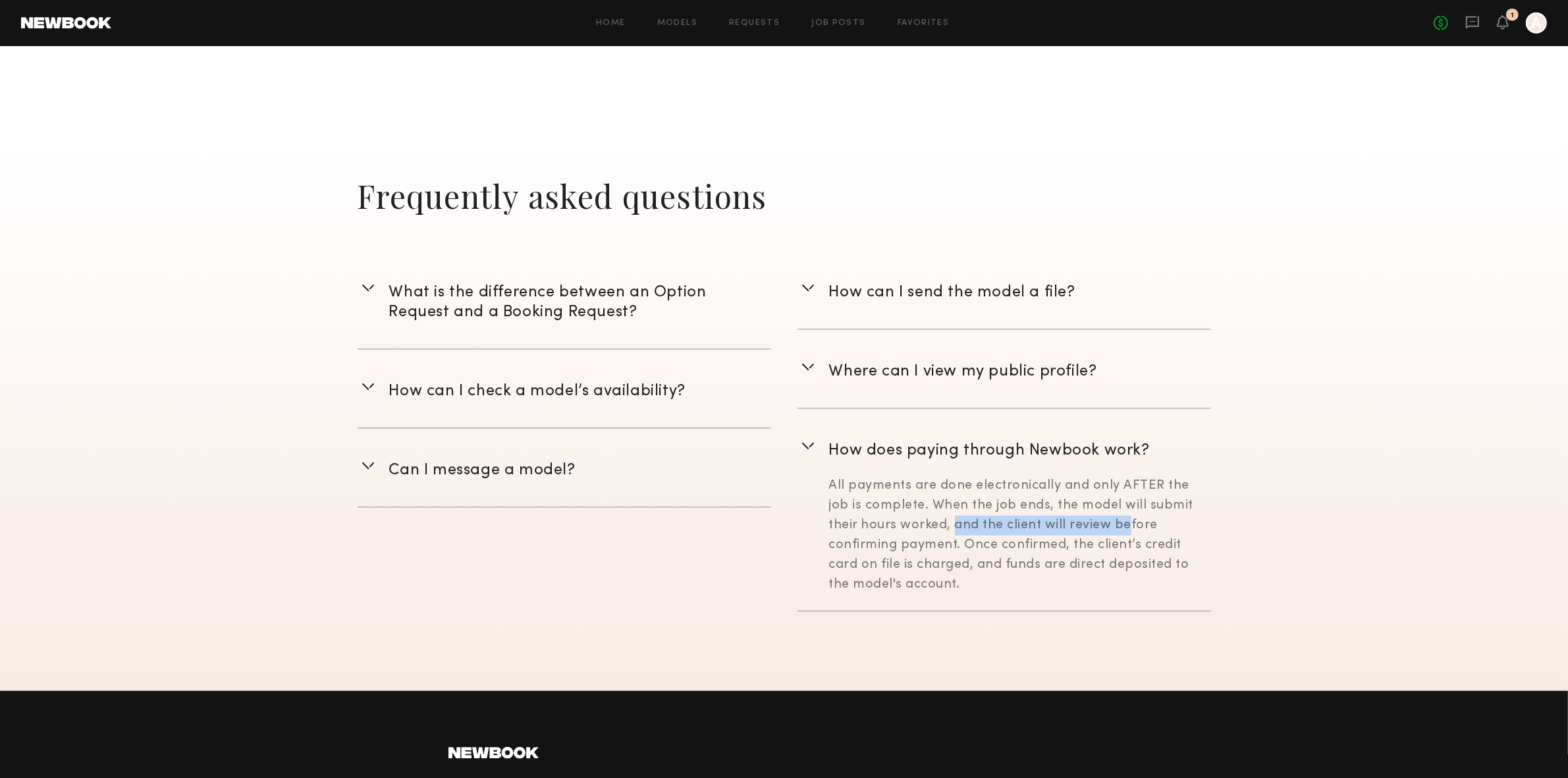
drag, startPoint x: 989, startPoint y: 527, endPoint x: 1065, endPoint y: 525, distance: 76.0
click at [1051, 527] on div "All payments are done electronically and only AFTER the job is complete. When t…" at bounding box center [1020, 535] width 382 height 119
click at [1078, 525] on div "All payments are done electronically and only AFTER the job is complete. When t…" at bounding box center [1020, 535] width 382 height 119
drag, startPoint x: 960, startPoint y: 523, endPoint x: 1054, endPoint y: 528, distance: 94.1
click at [1054, 528] on div "All payments are done electronically and only AFTER the job is complete. When t…" at bounding box center [1020, 535] width 382 height 119
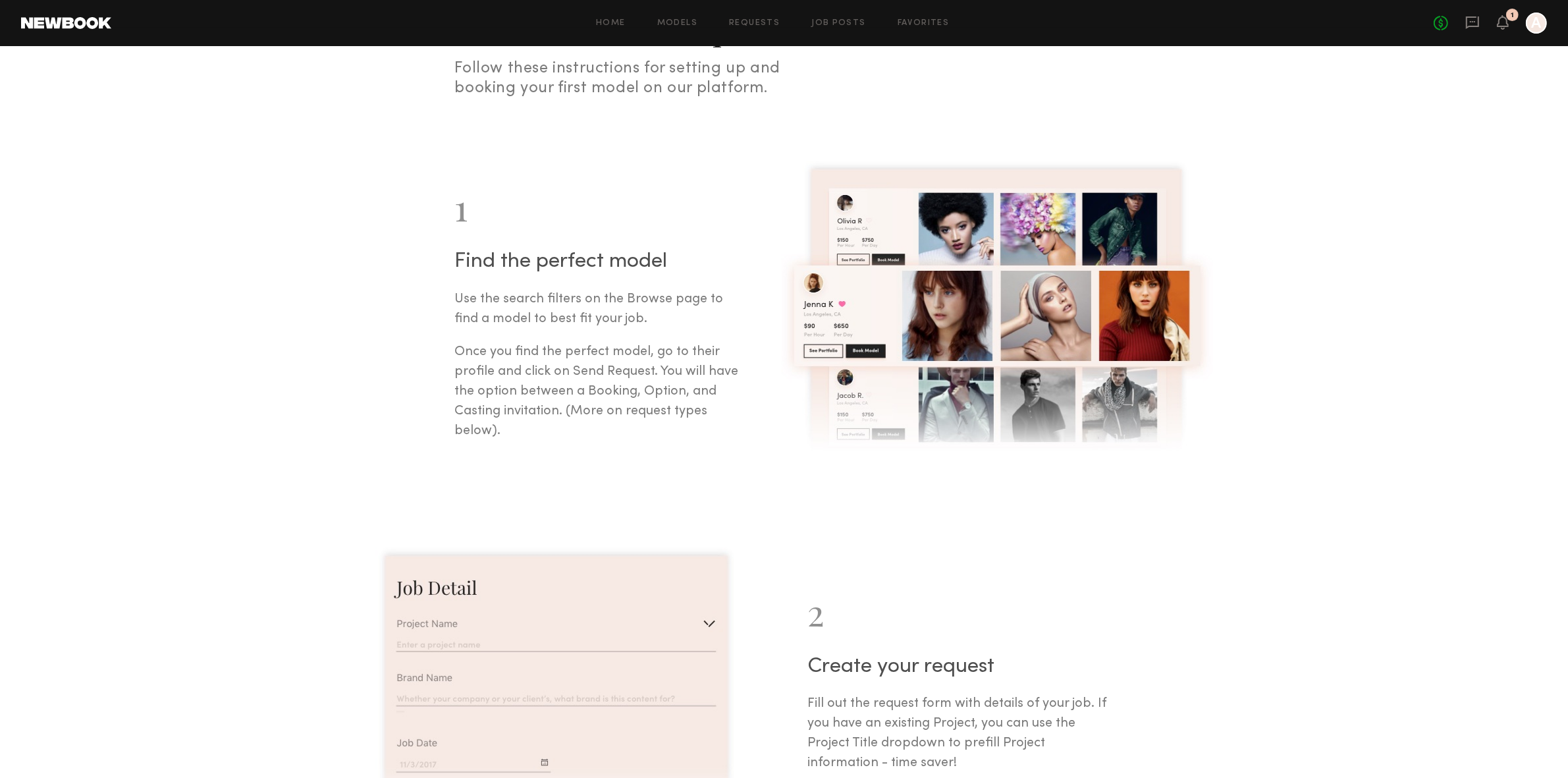
scroll to position [0, 0]
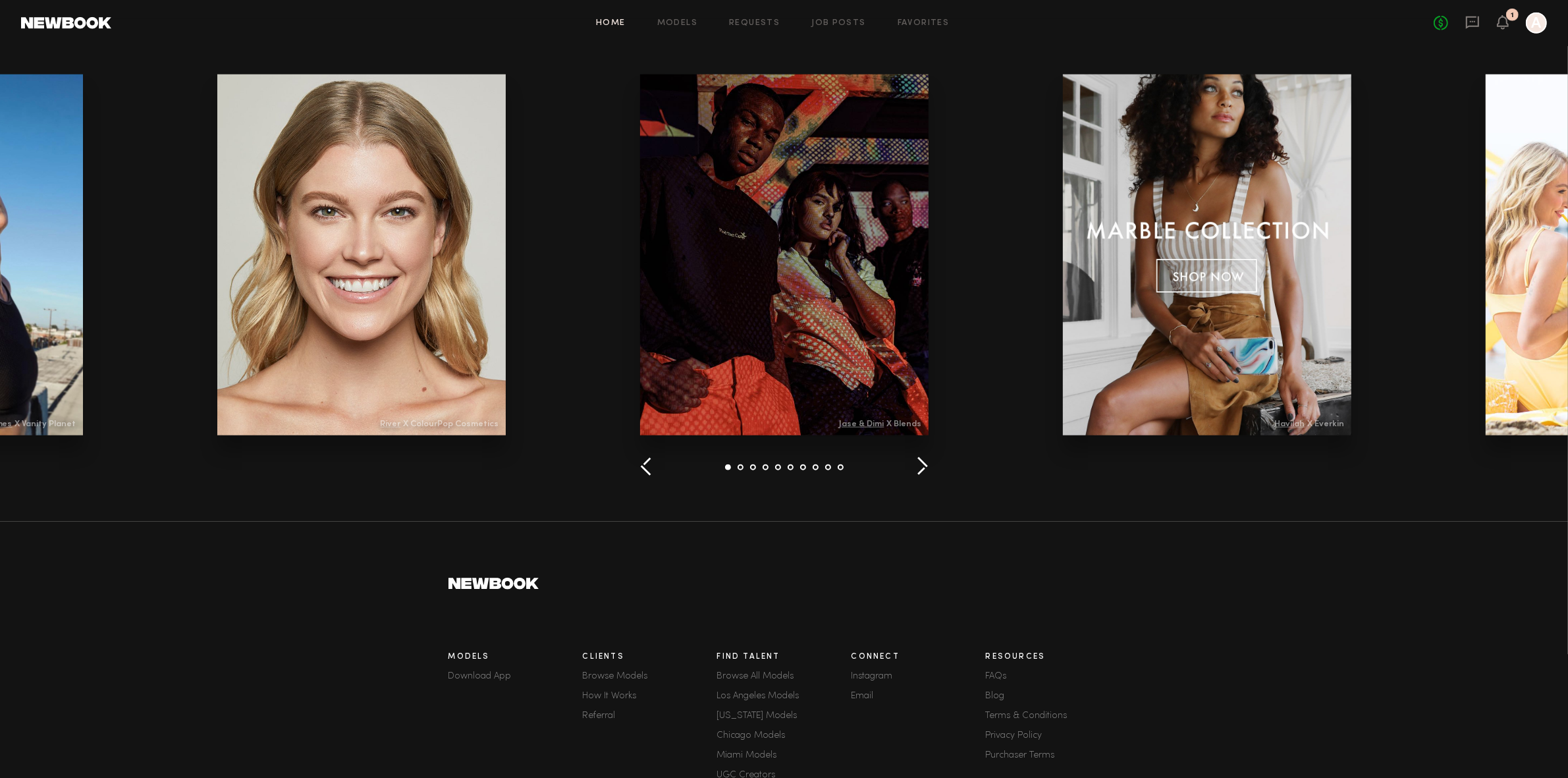
scroll to position [1637, 0]
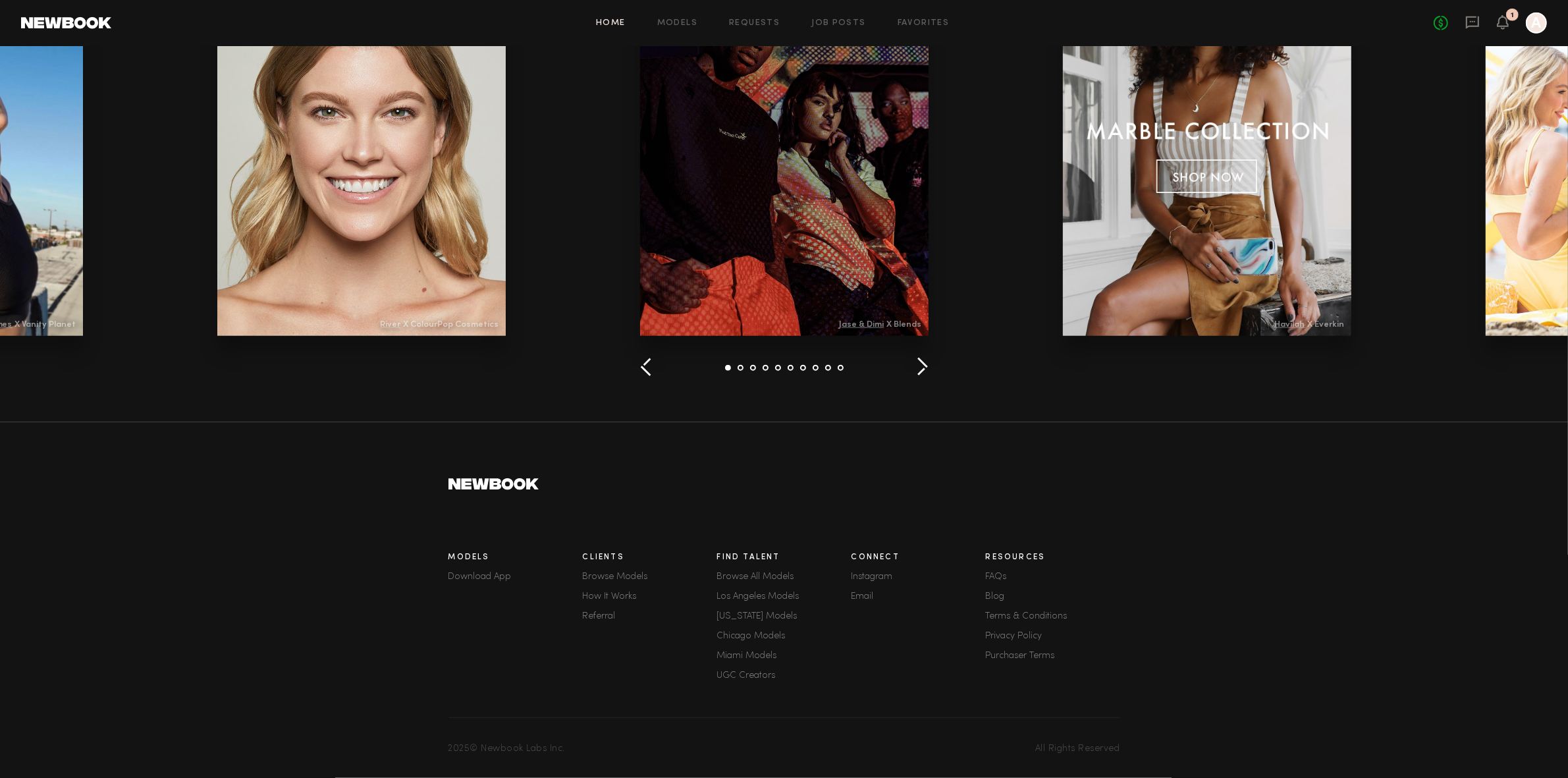
click at [607, 612] on link "Referral" at bounding box center [649, 616] width 134 height 9
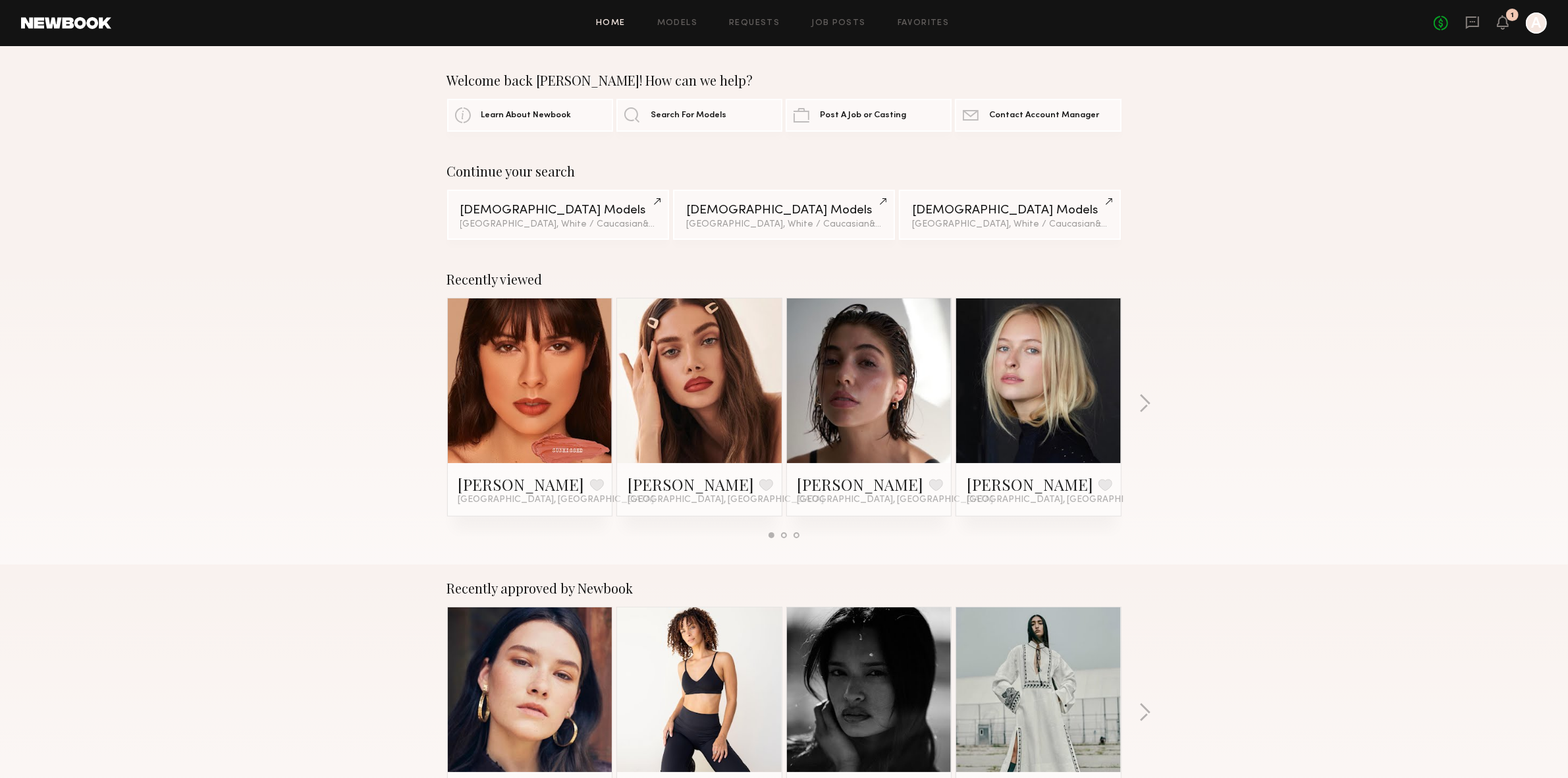
drag, startPoint x: 1303, startPoint y: 491, endPoint x: 1300, endPoint y: 478, distance: 13.3
click at [1300, 491] on div "Recently viewed April H. Favorite Los Angeles, CA Lily D. Favorite Los Angeles,…" at bounding box center [784, 410] width 1568 height 309
click at [1232, 190] on div "Continue your search Female Models Los Angeles, White / Caucasian & 4 other fil…" at bounding box center [784, 202] width 1568 height 77
